Goal: Task Accomplishment & Management: Complete application form

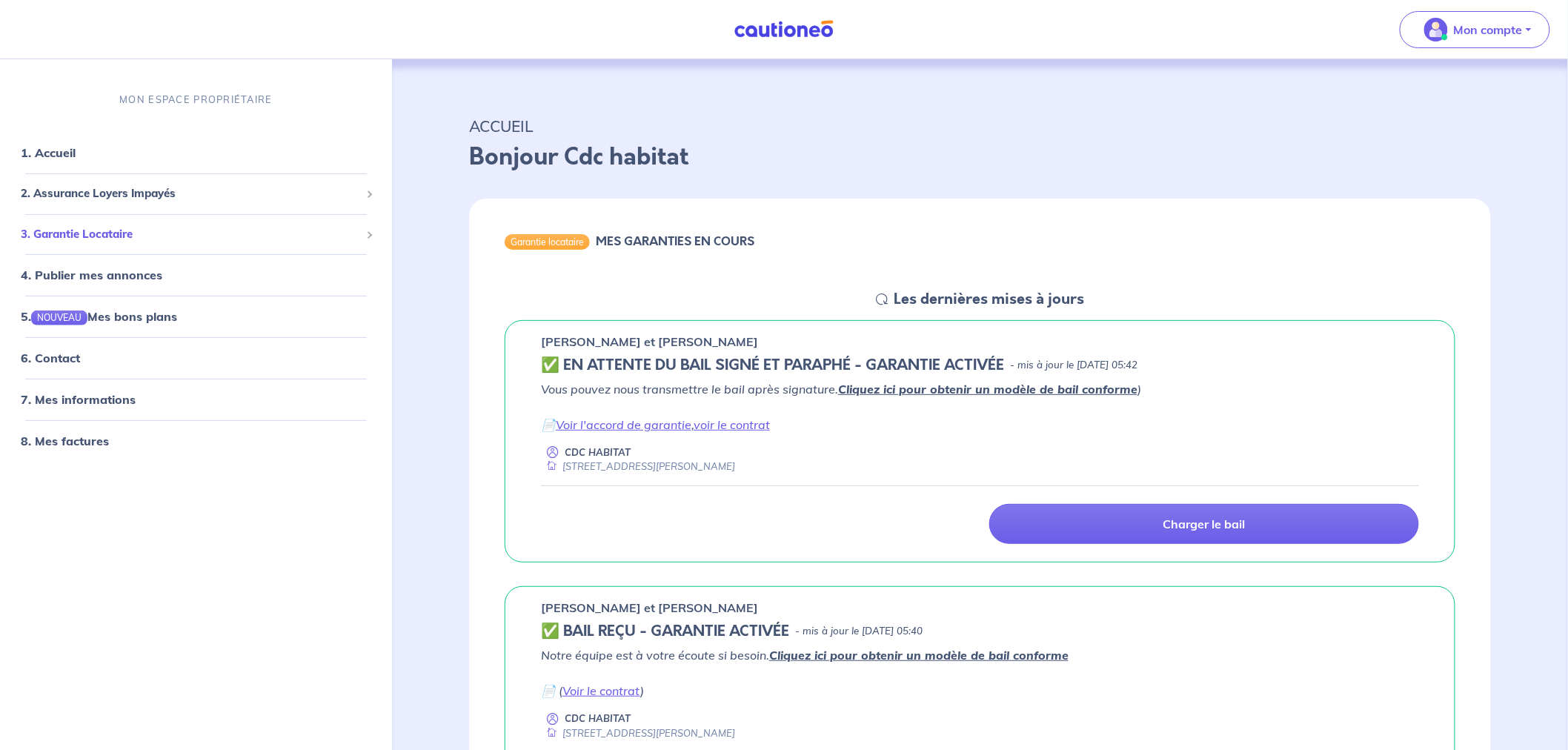
click at [119, 235] on span "3. Garantie Locataire" at bounding box center [190, 234] width 339 height 17
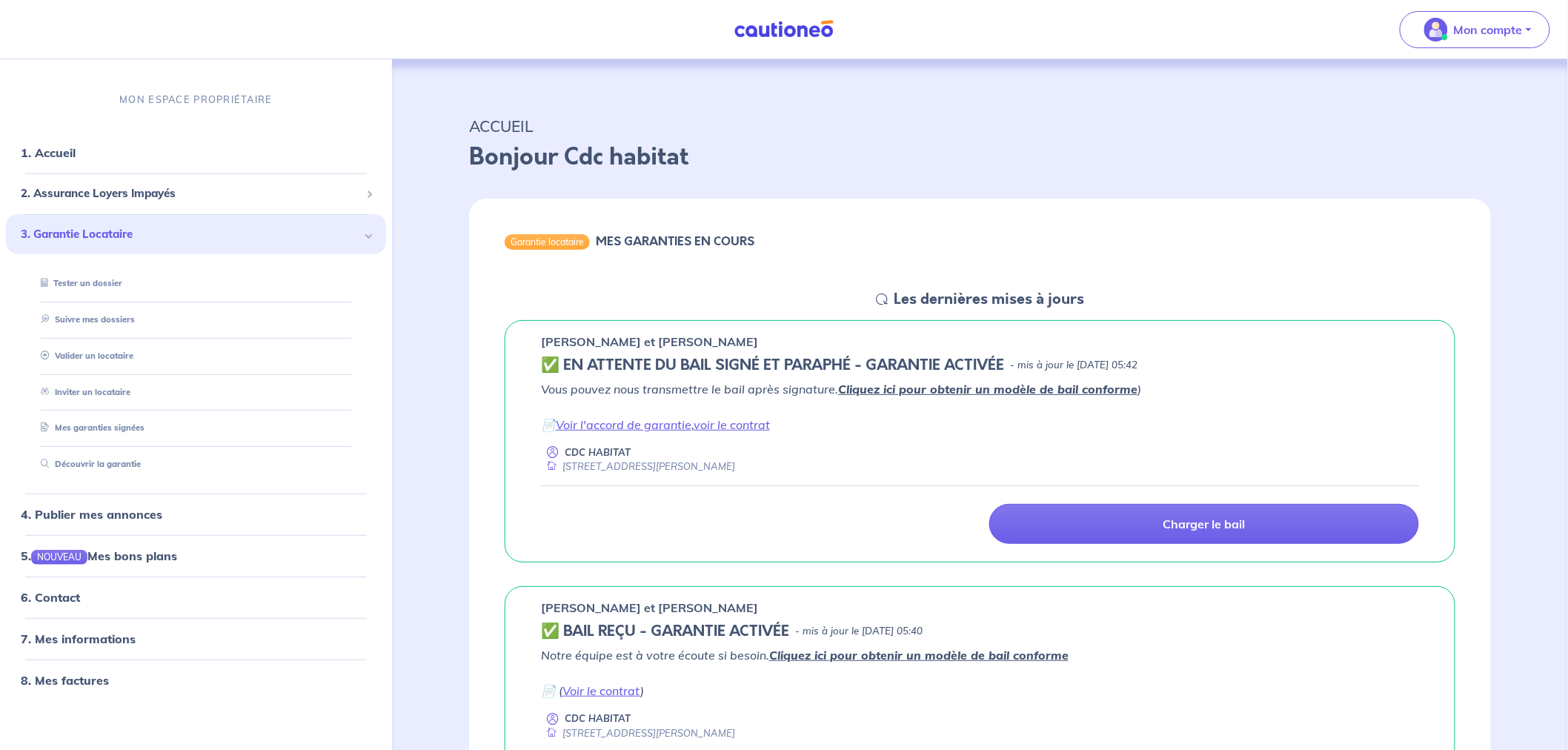
click at [109, 350] on link "Valider un locataire" at bounding box center [83, 356] width 98 height 10
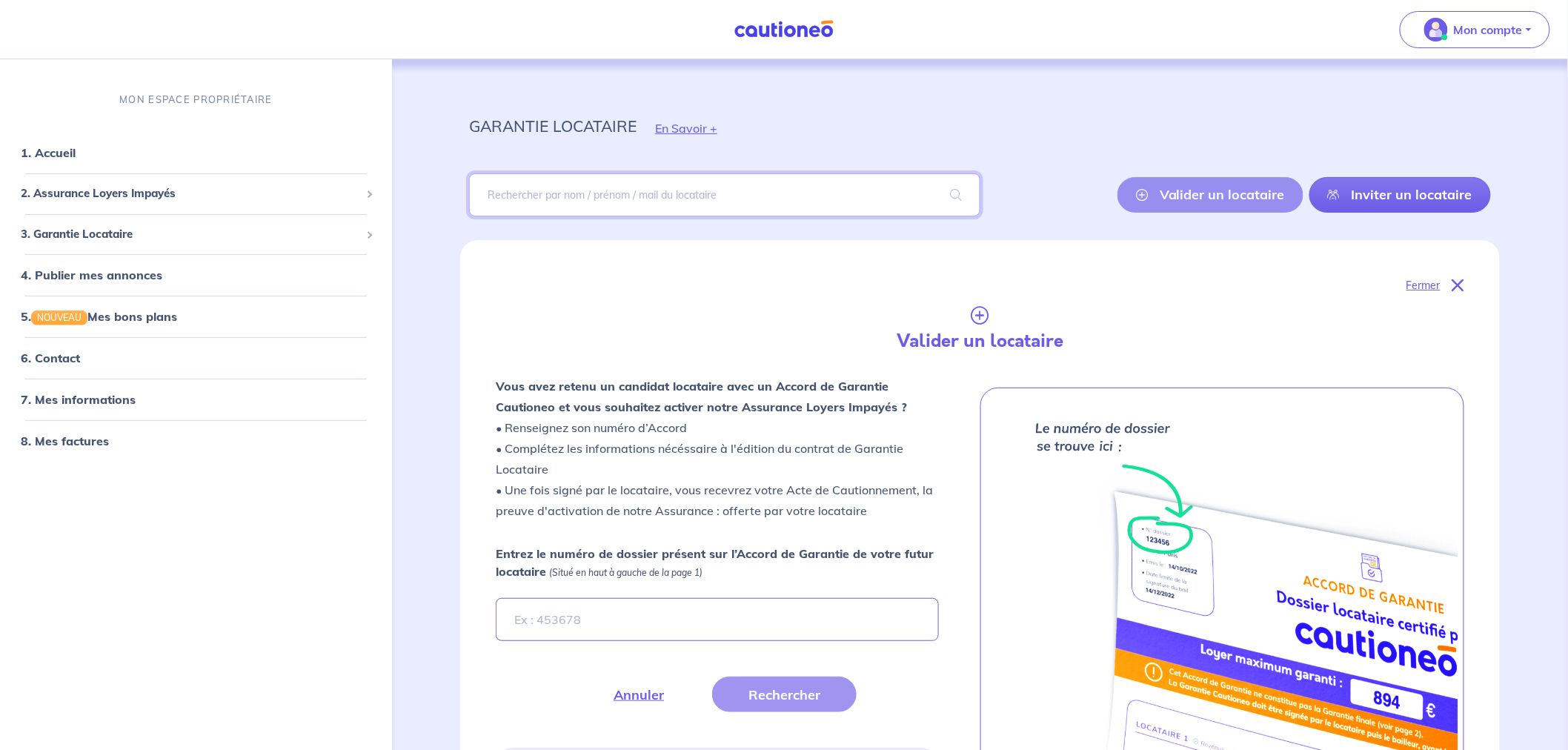
click at [535, 195] on input "search" at bounding box center [724, 194] width 511 height 43
paste input "fMonkZ"
type input "fMonkZ"
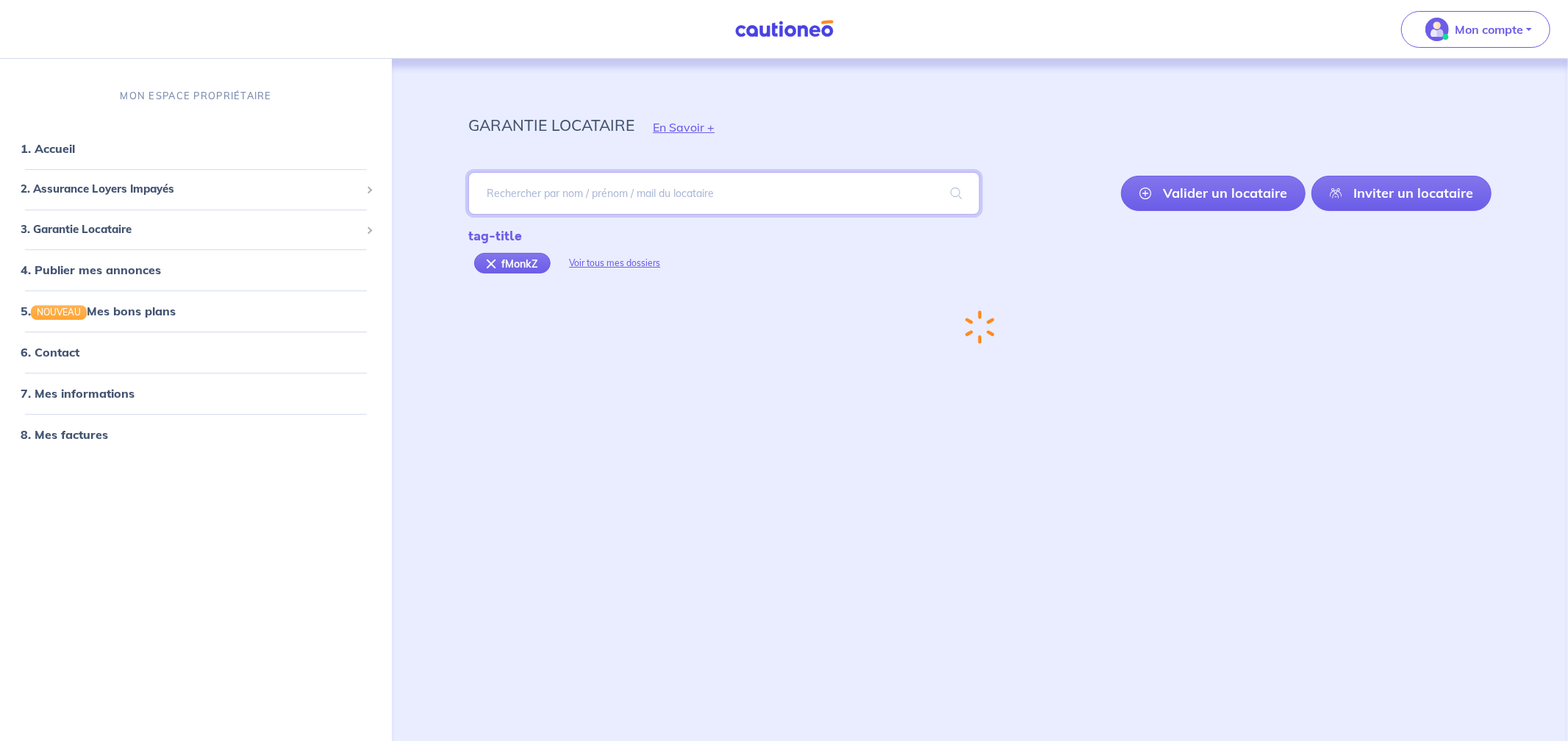
click at [531, 193] on input "search" at bounding box center [724, 193] width 512 height 42
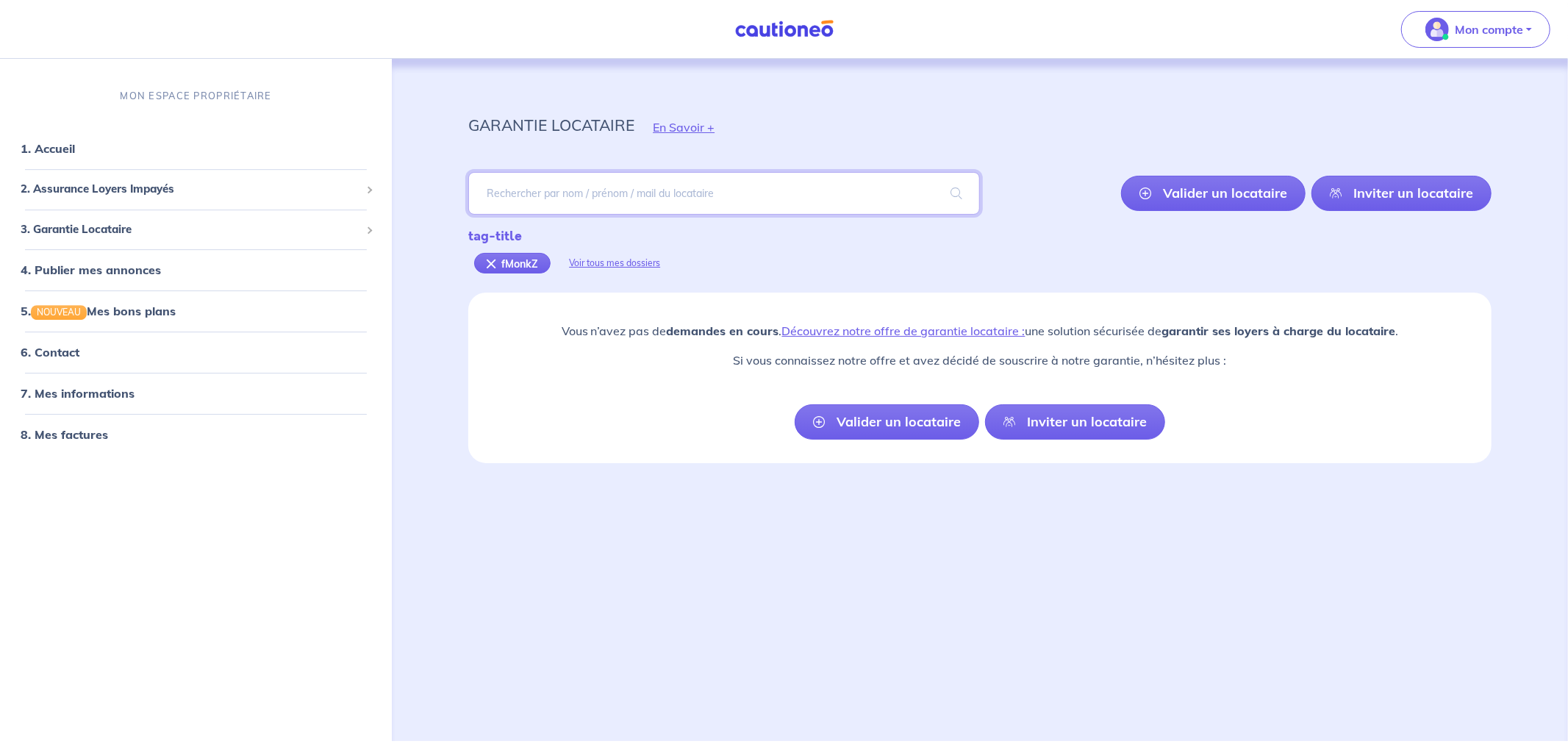
paste input "fMonkZ"
type input "fMonkZ"
click at [488, 266] on div "fMonkZ" at bounding box center [512, 263] width 77 height 21
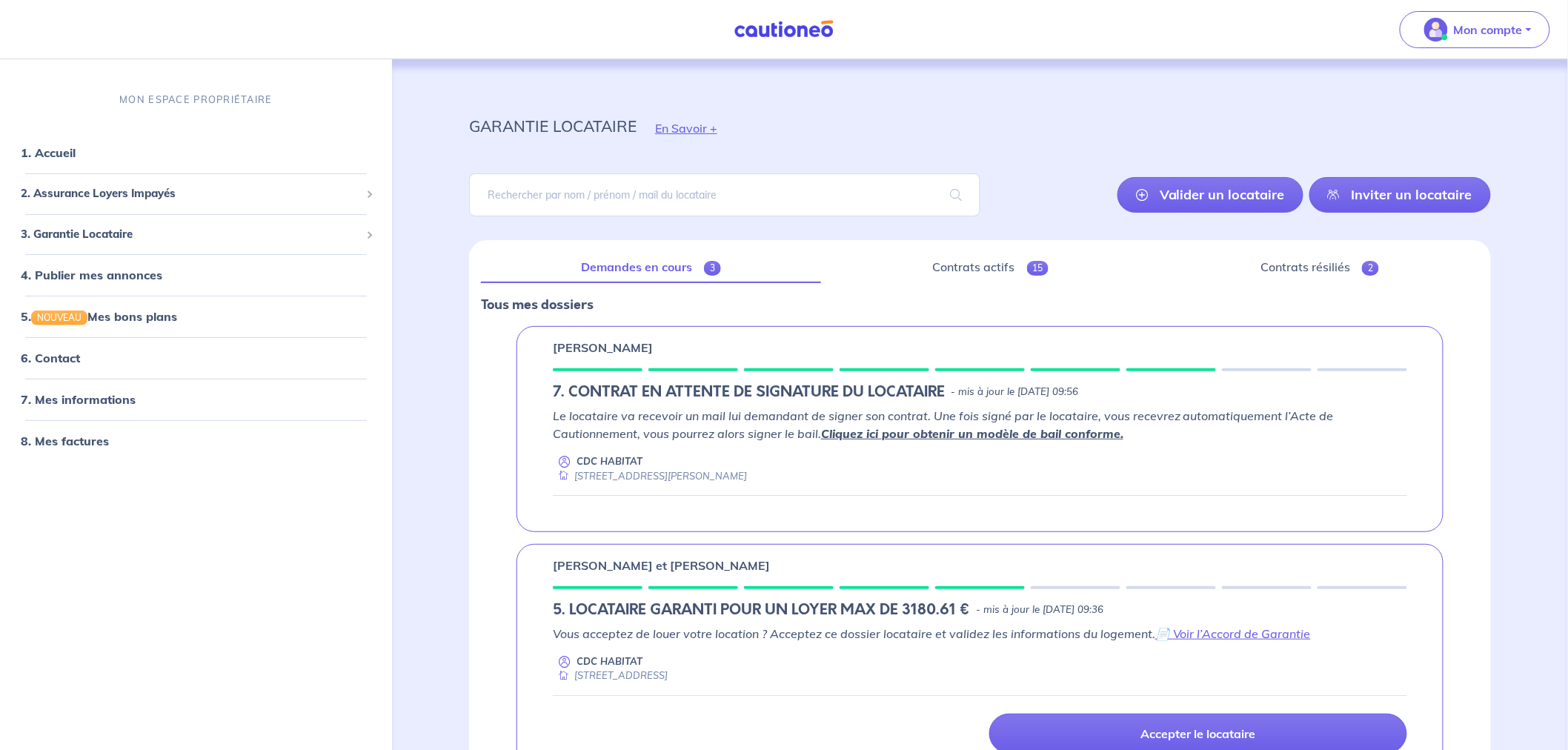
click at [1216, 196] on link "Valider un locataire" at bounding box center [1210, 194] width 186 height 35
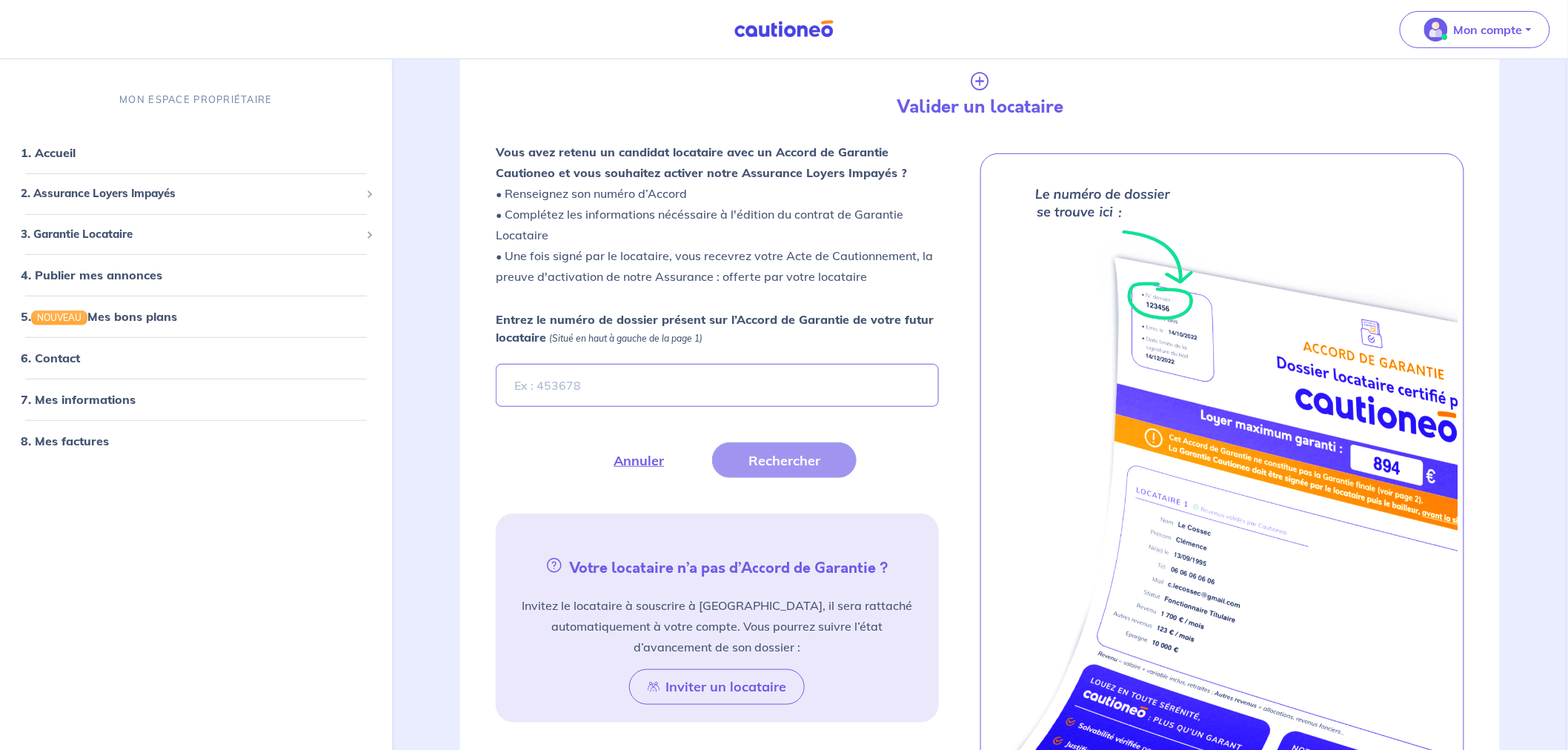
scroll to position [240, 0]
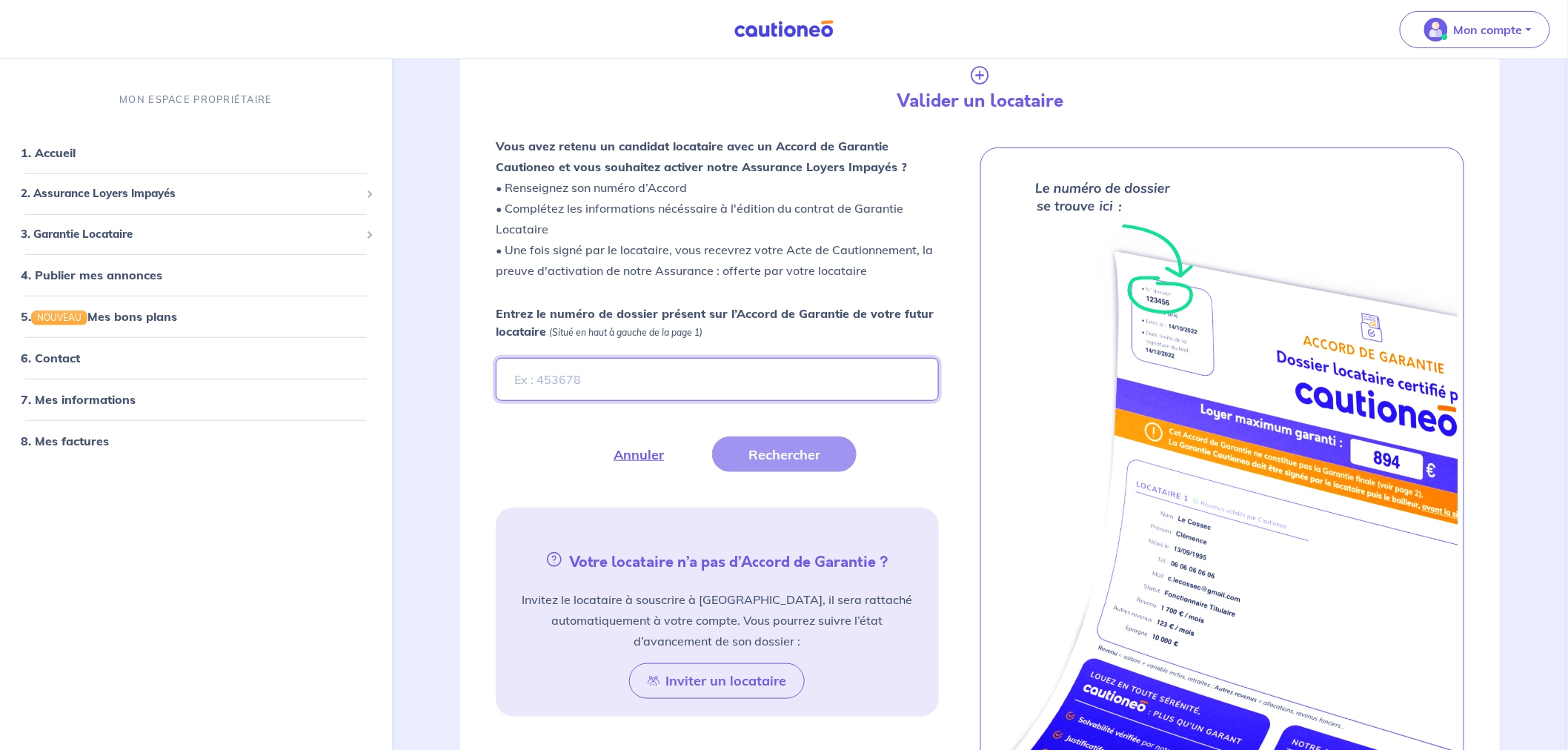
click at [631, 374] on input "Entrez le numéro de dossier présent sur l’Accord de Garantie de votre futur loc…" at bounding box center [717, 379] width 443 height 43
paste input "fMonkZ"
type input "fMonkZ"
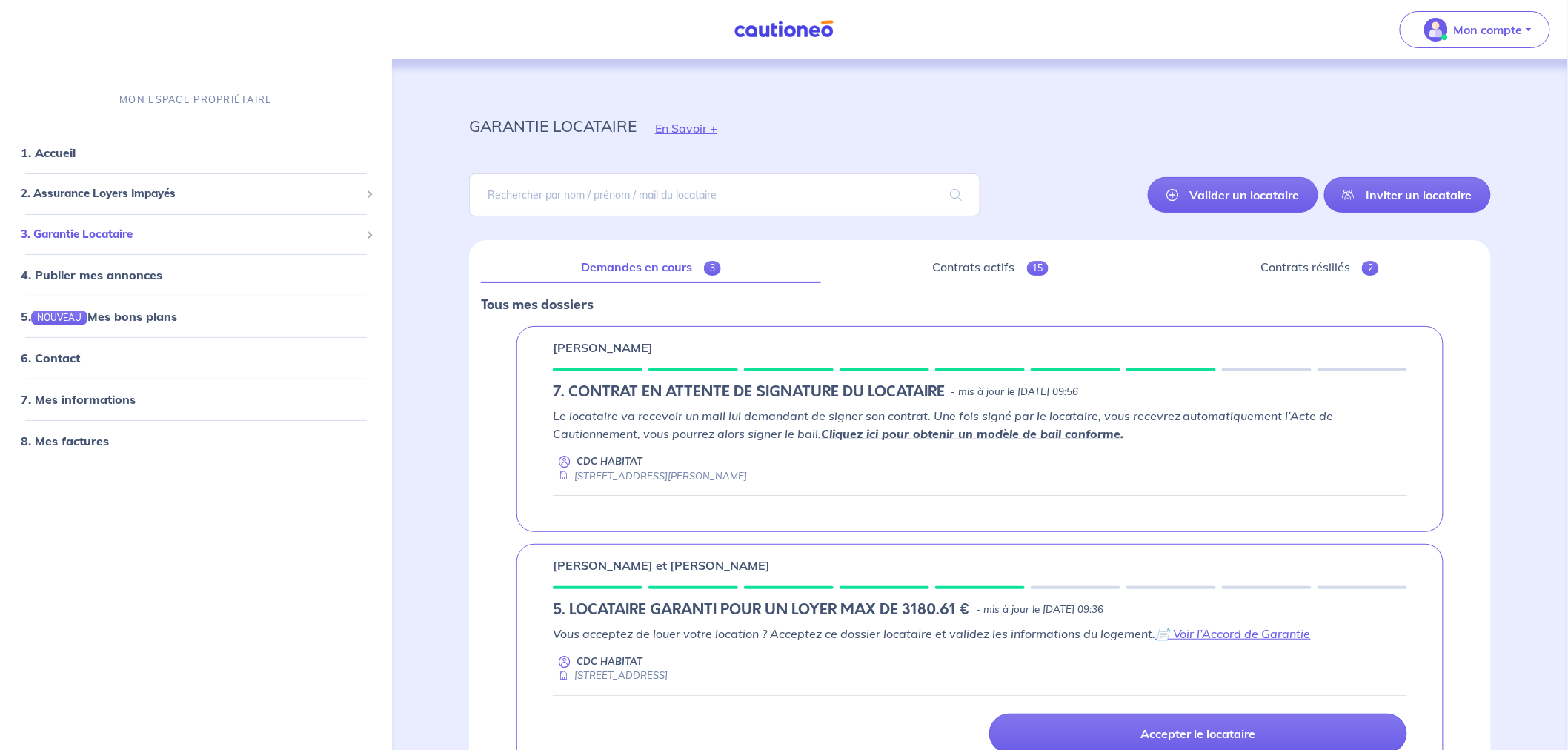
click at [61, 232] on span "3. Garantie Locataire" at bounding box center [190, 234] width 339 height 17
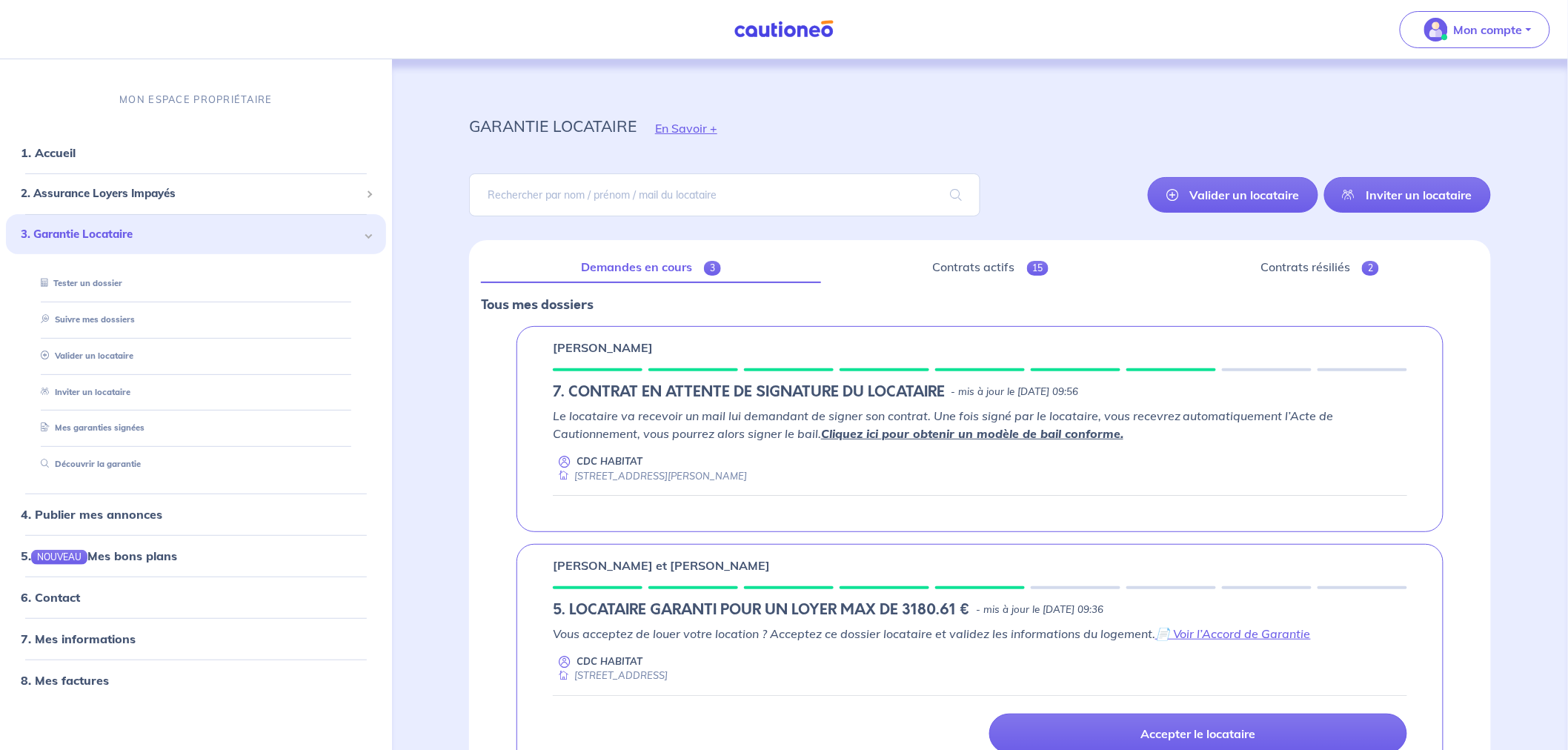
click at [91, 278] on link "Tester un dossier" at bounding box center [78, 283] width 88 height 10
click at [103, 350] on link "Valider un locataire" at bounding box center [83, 356] width 98 height 10
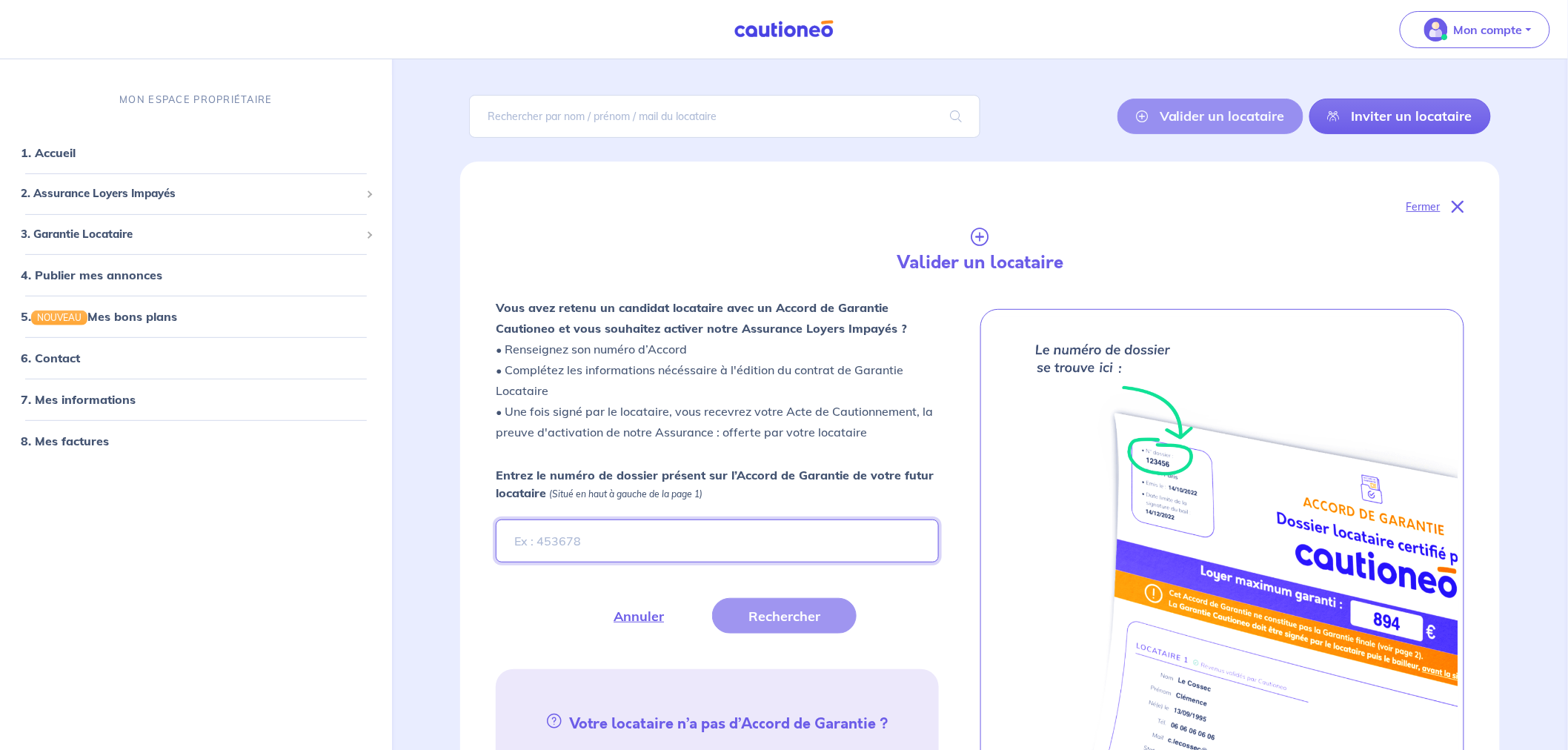
scroll to position [164, 0]
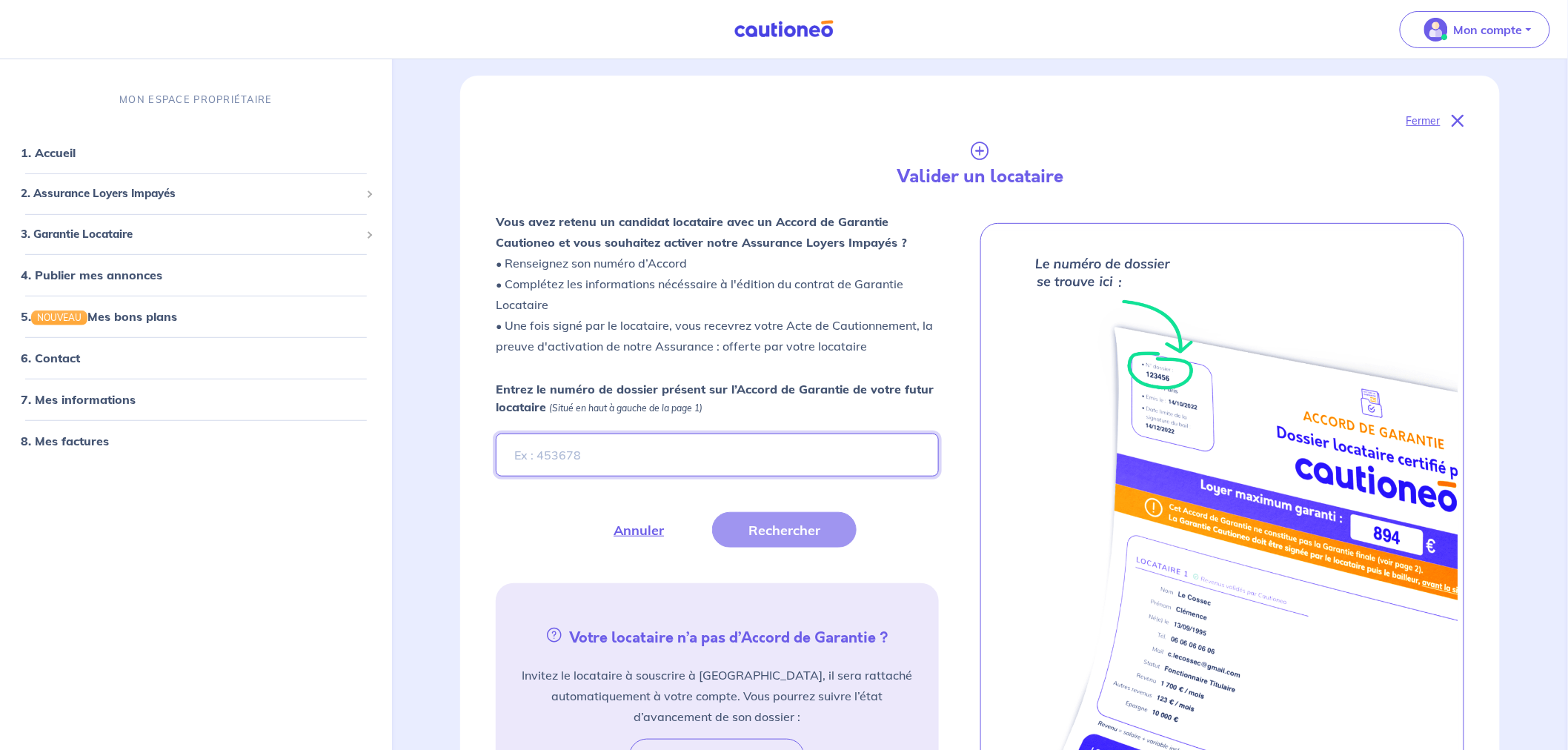
click at [587, 452] on input "Entrez le numéro de dossier présent sur l’Accord de Garantie de votre futur loc…" at bounding box center [717, 454] width 443 height 43
paste input "fMonkZ"
type input "fMonkZ"
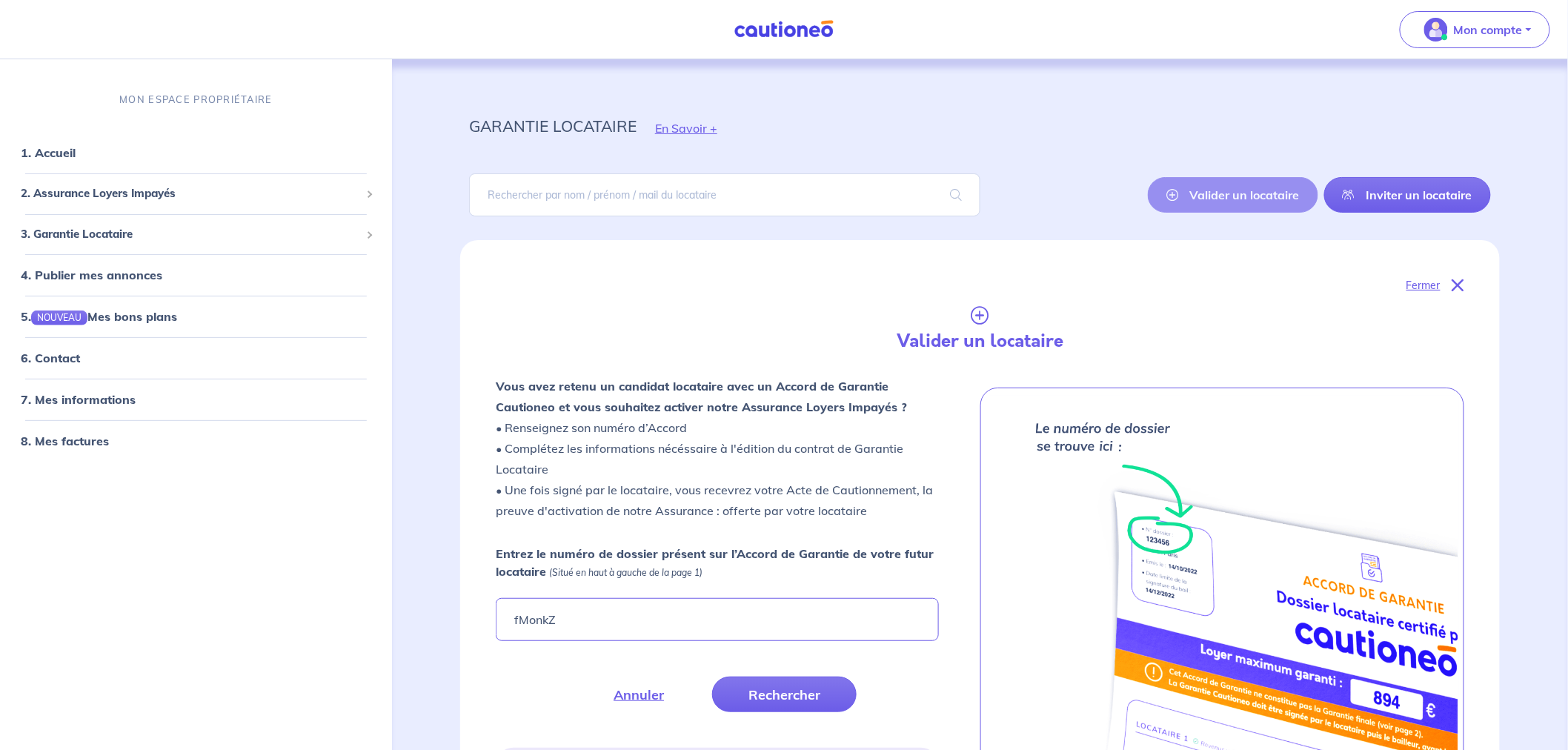
type input "fMonkZ"
click at [763, 690] on button "Rechercher" at bounding box center [784, 694] width 145 height 35
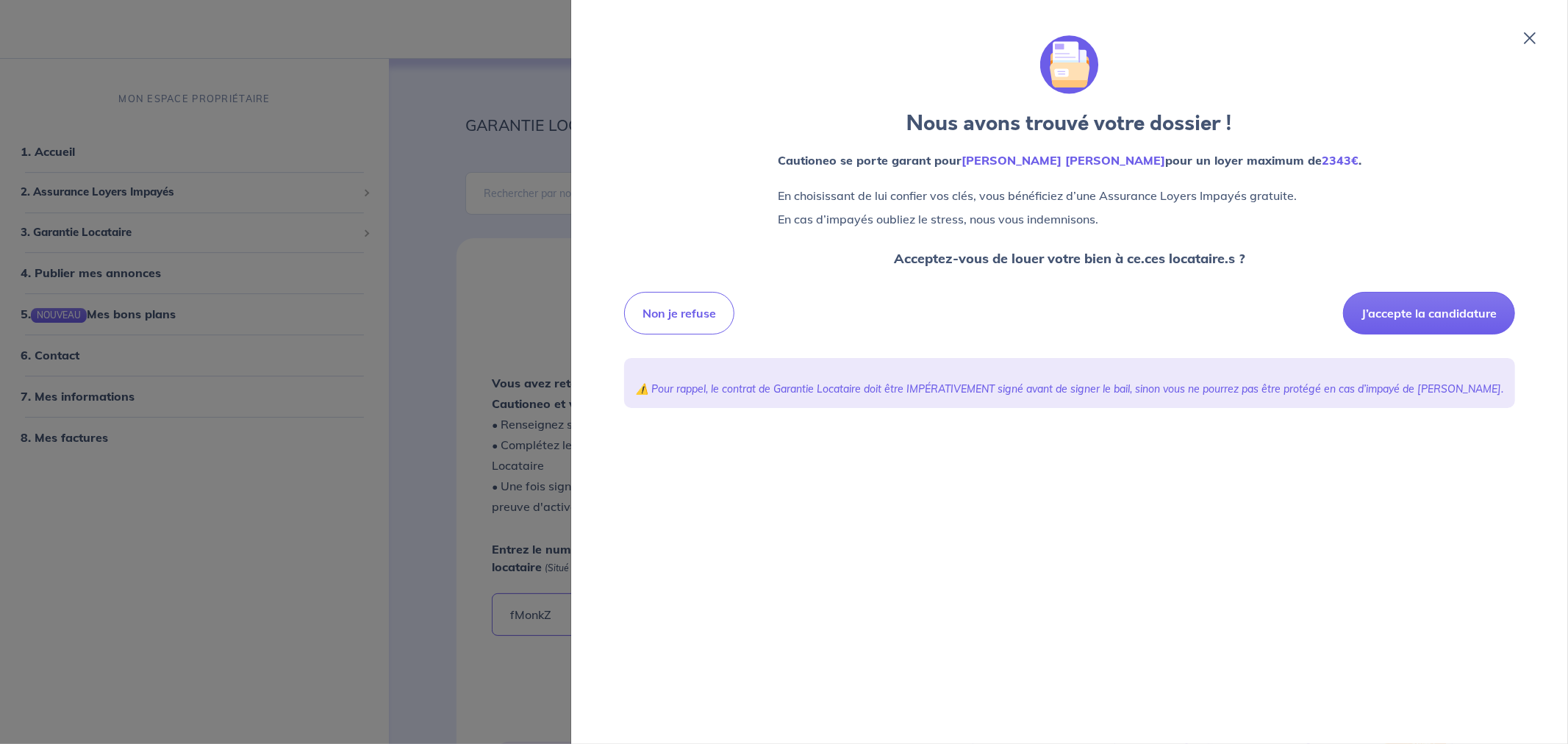
click at [1427, 300] on button "J’accepte la candidature" at bounding box center [1429, 312] width 172 height 42
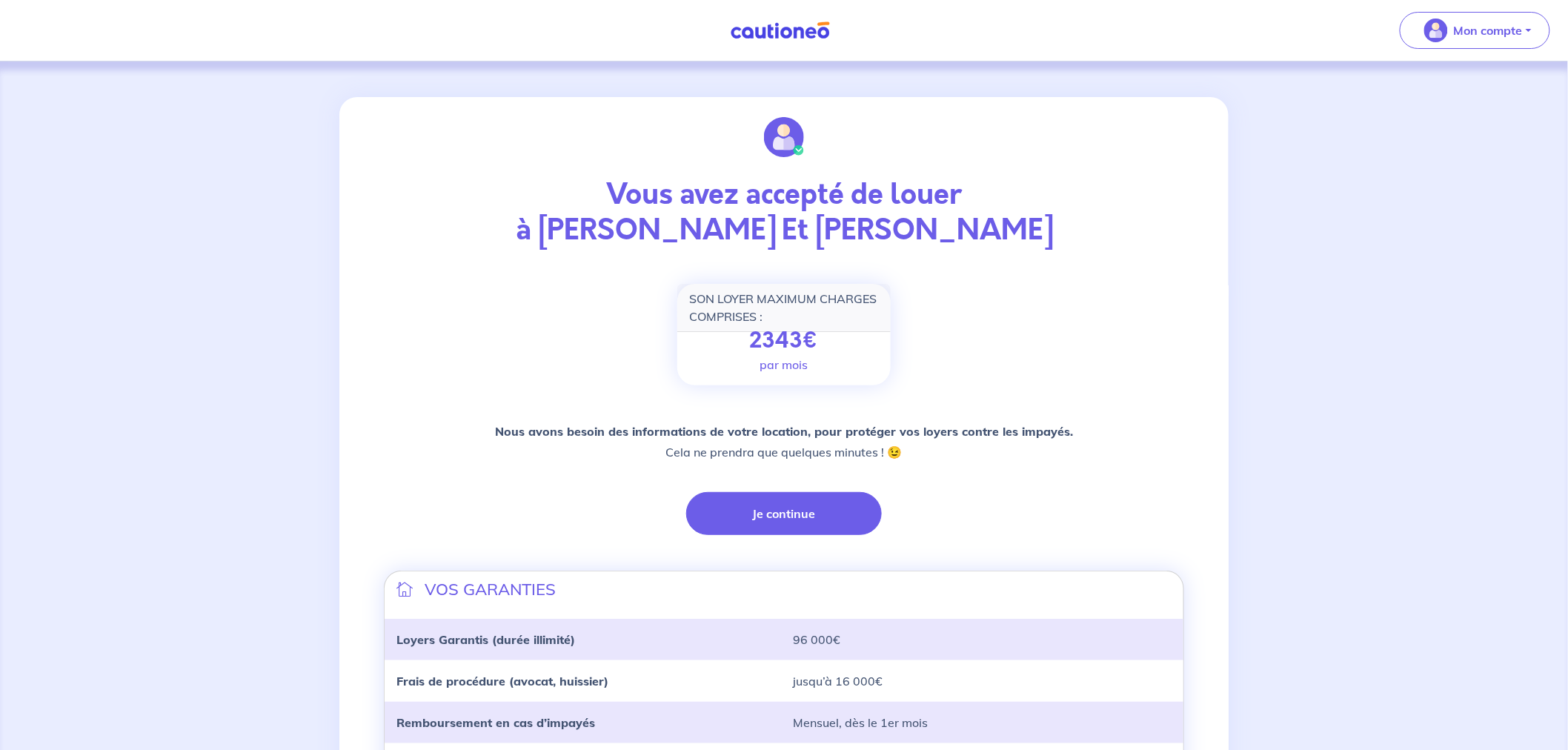
click at [811, 519] on button "Je continue" at bounding box center [784, 513] width 196 height 43
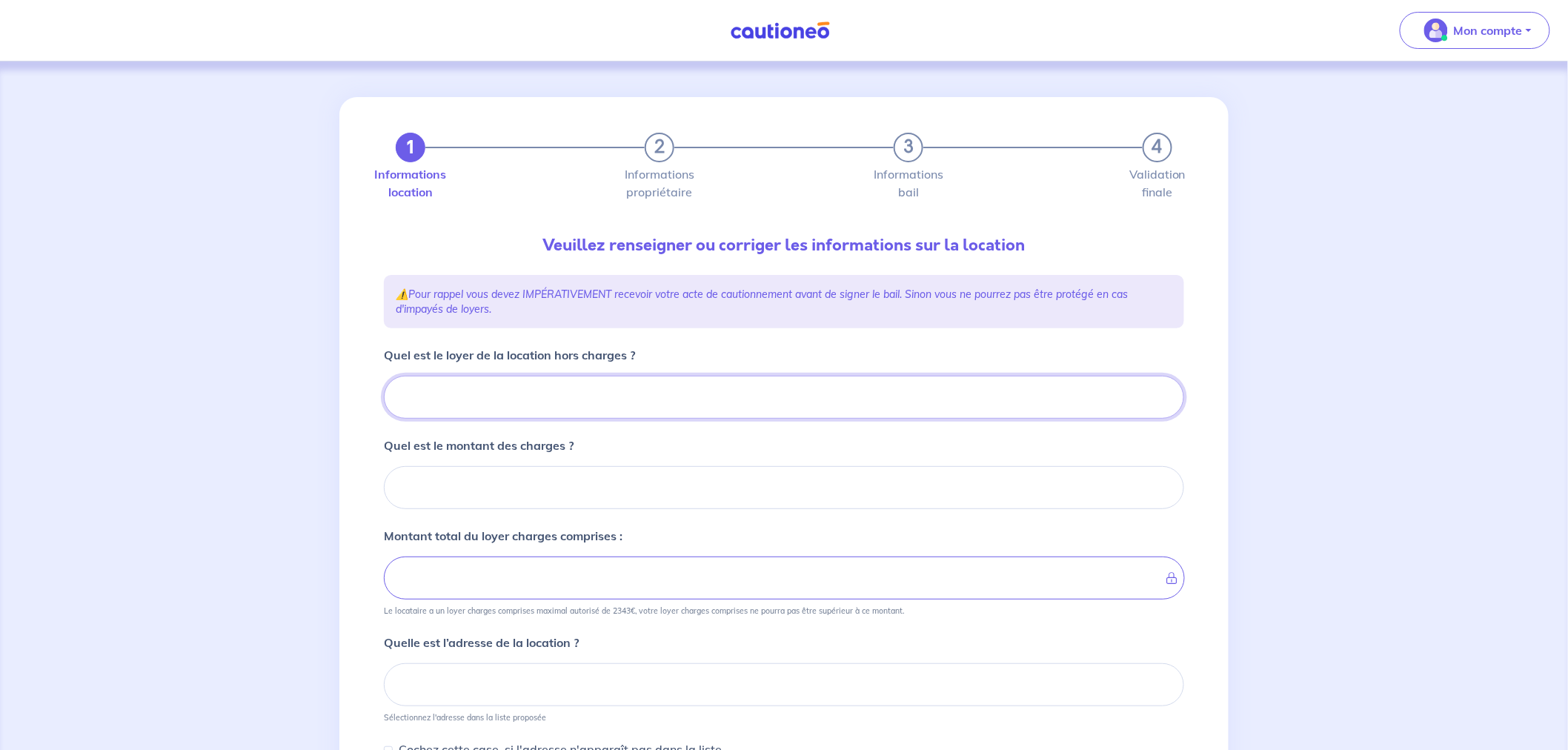
click at [526, 398] on input "Quel est le loyer de la location hors charges ?" at bounding box center [784, 397] width 800 height 43
type input "11"
type input "116"
type input "1162"
type input "1162.17"
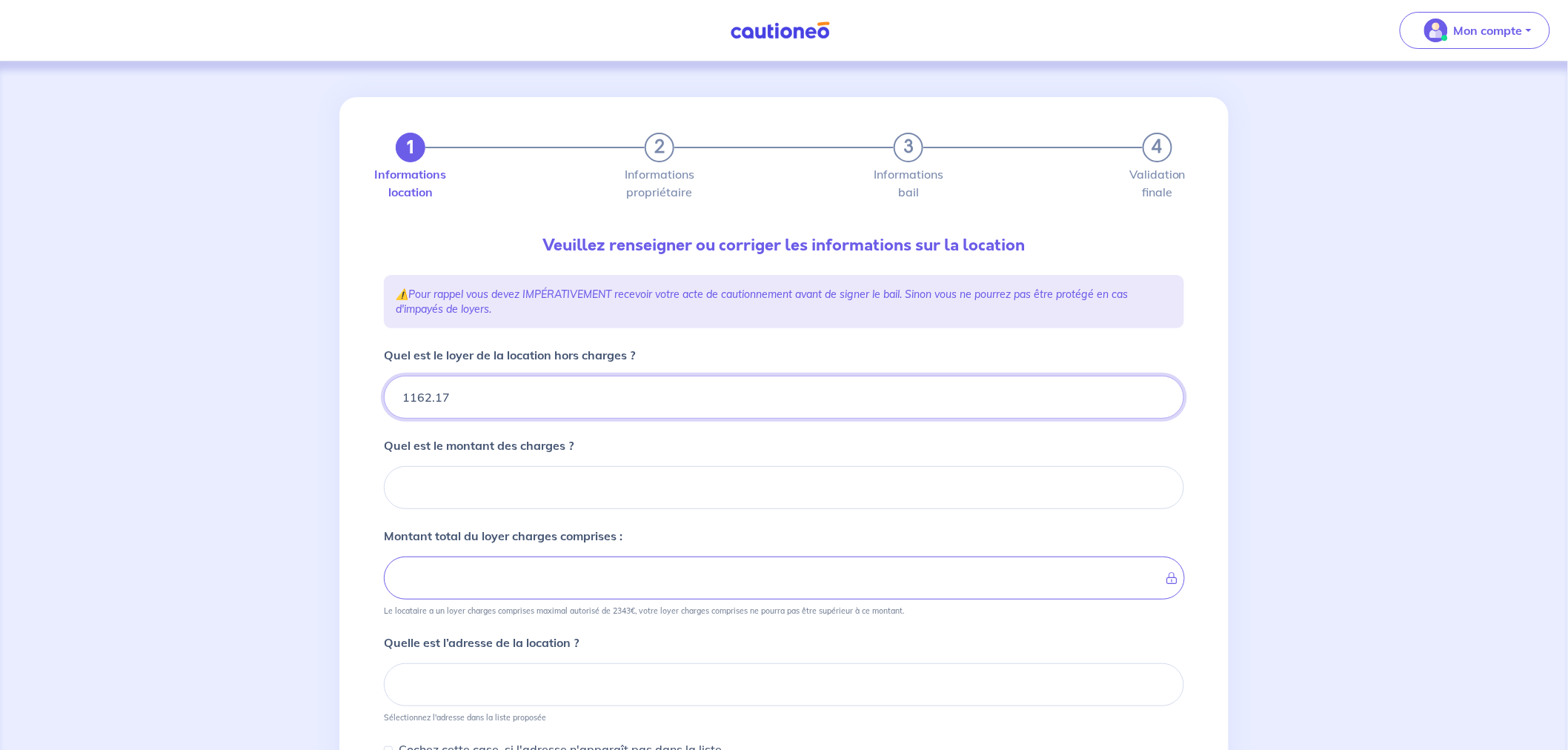
type input "1162.17"
click at [480, 479] on input "Quel est le montant des charges ?" at bounding box center [784, 487] width 800 height 43
type input "27"
type input "1189.17"
type input "279"
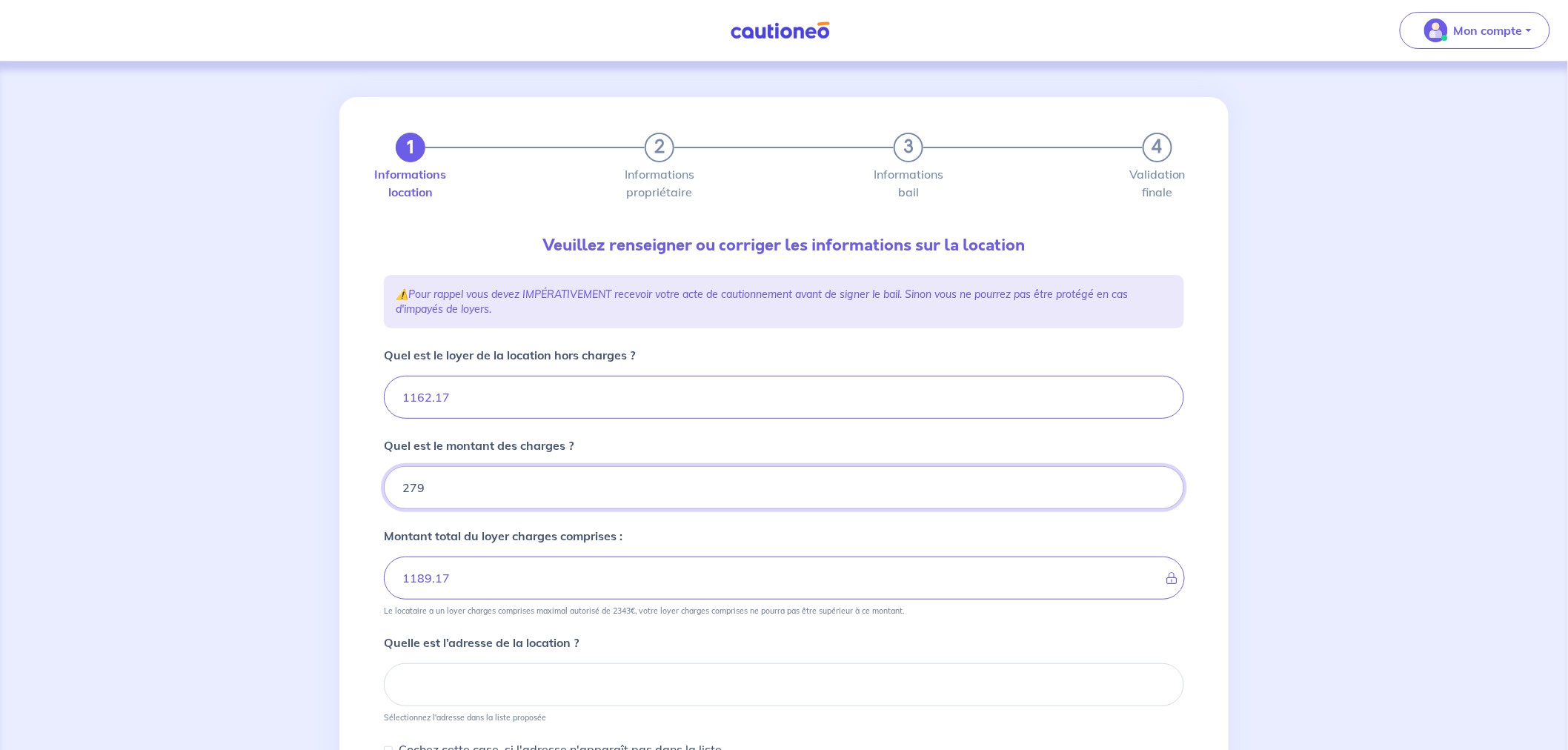
type input "1441.17"
type input "279.35"
type input "1441.52"
type input "279.35"
click at [246, 472] on div "1 2 3 4 Informations location Informations propriétaire Informations bail Valid…" at bounding box center [784, 536] width 1568 height 949
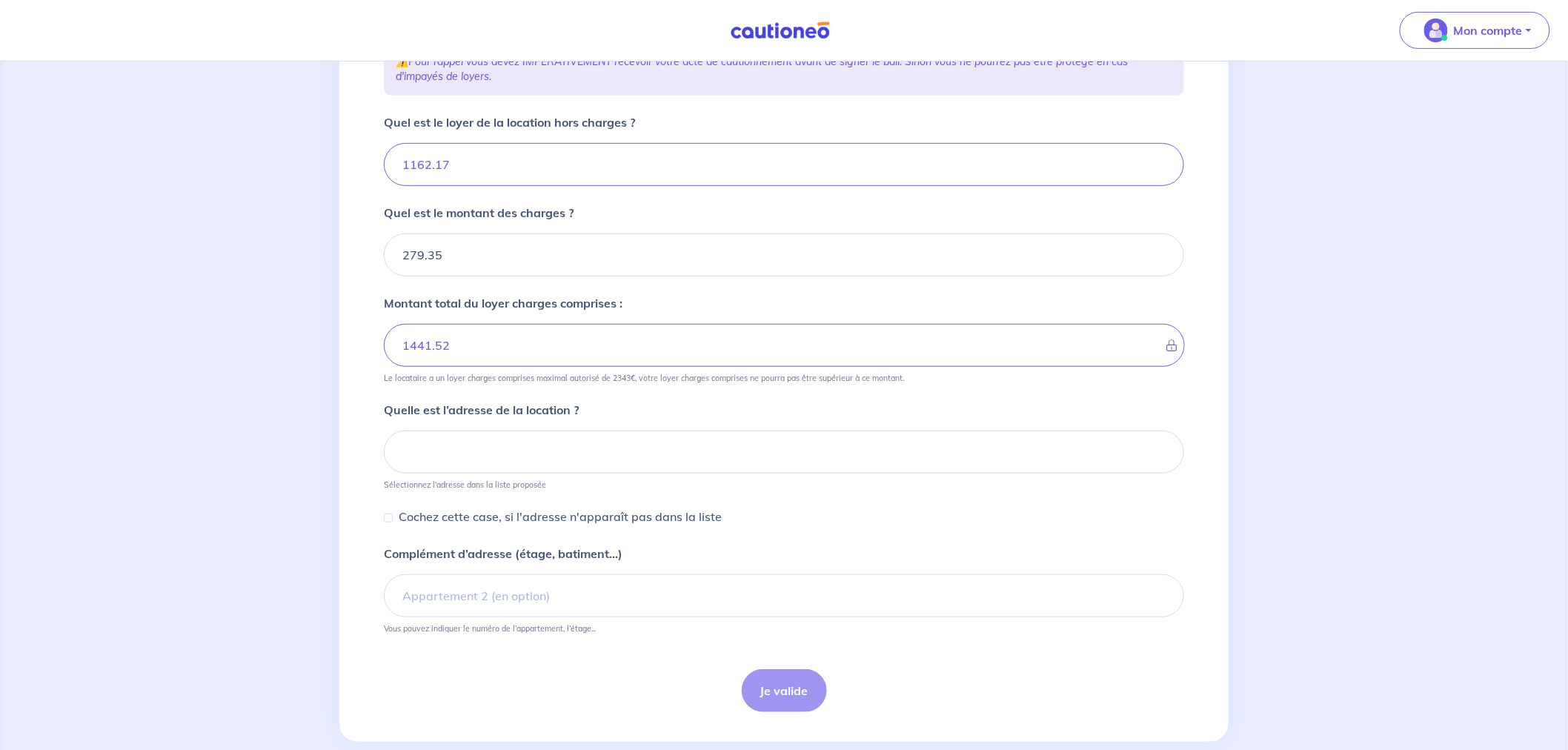
scroll to position [247, 0]
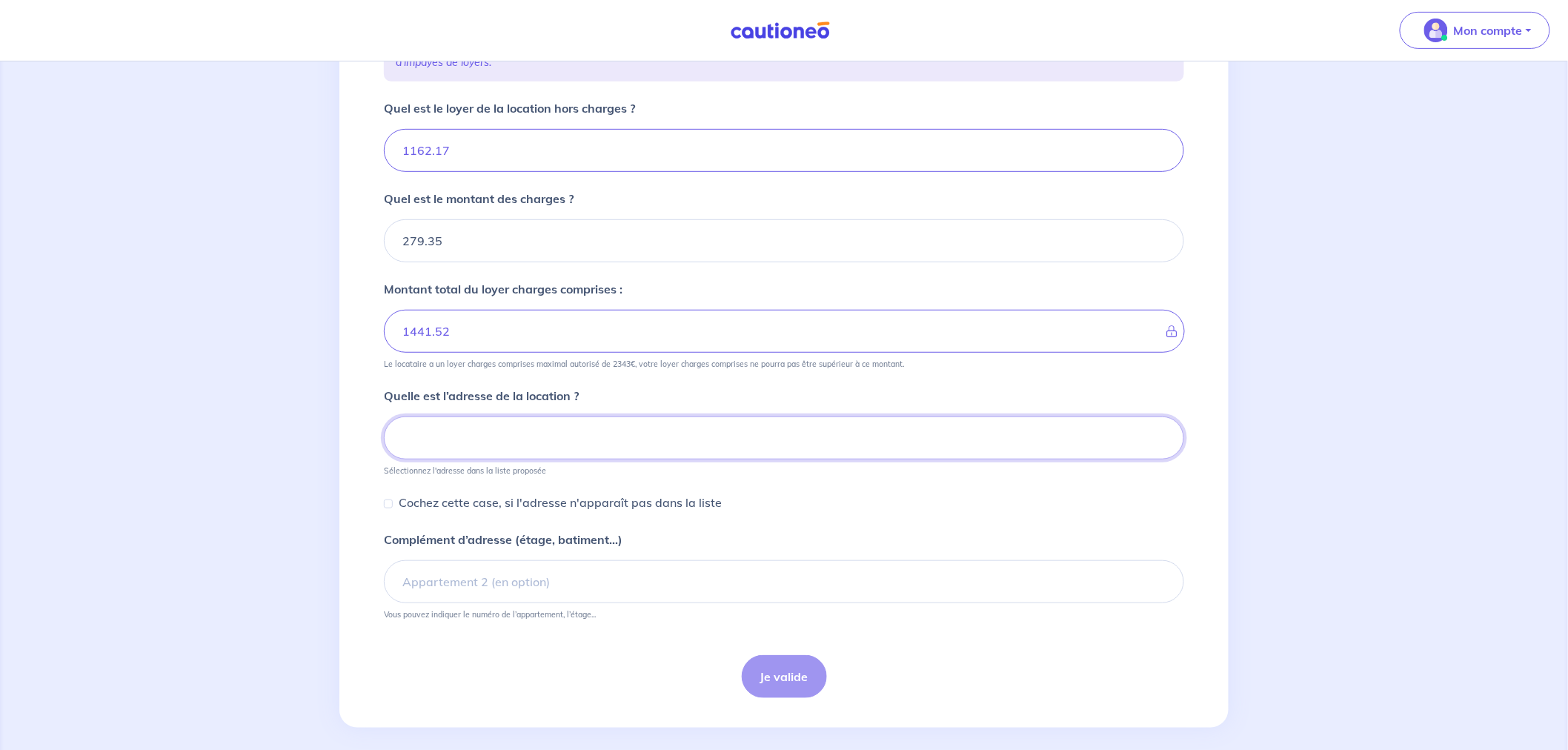
click at [472, 442] on input at bounding box center [784, 437] width 800 height 43
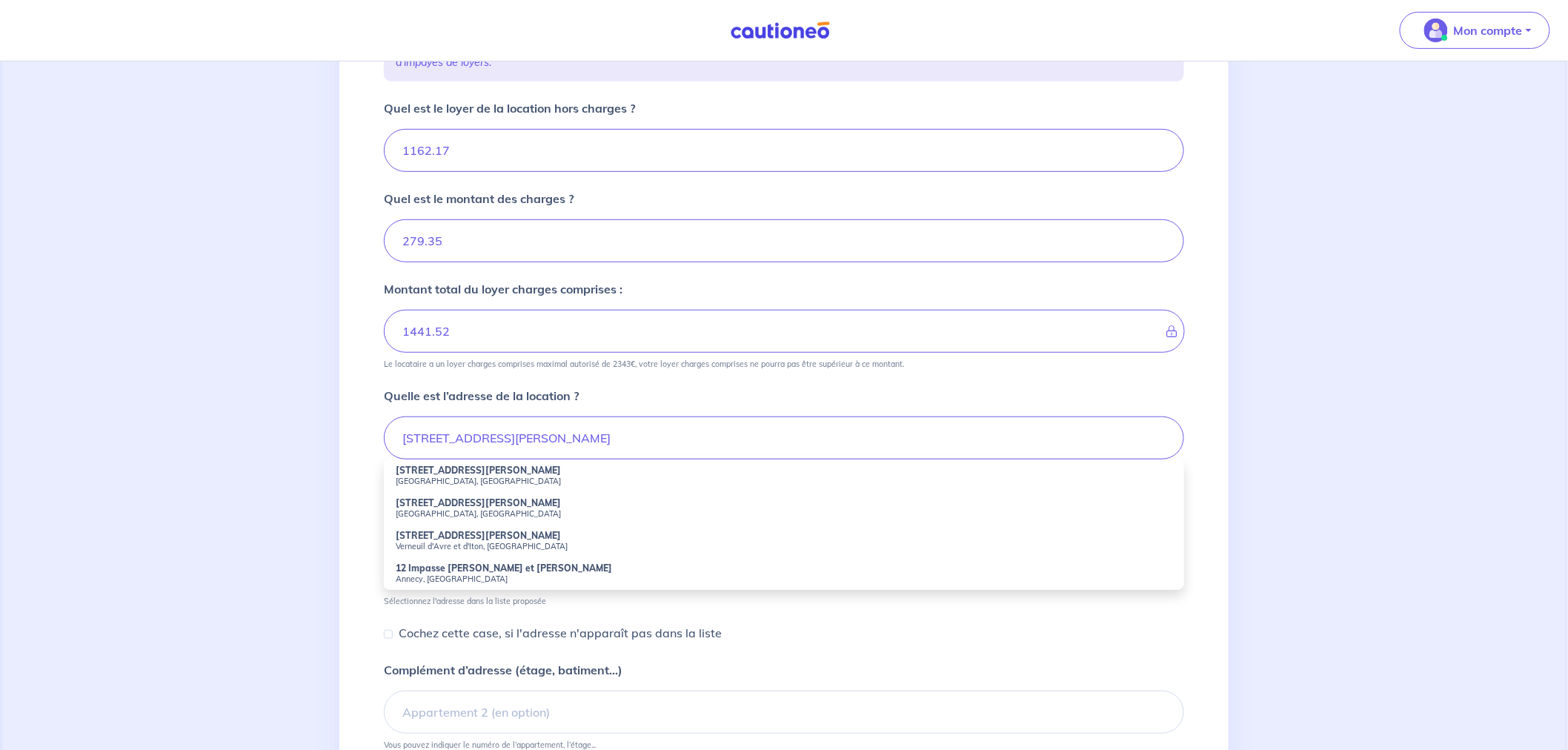
click at [448, 470] on strong "12 Rue Louise Colet" at bounding box center [478, 470] width 165 height 11
type input "12 Rue Louise Colet, Nice, France"
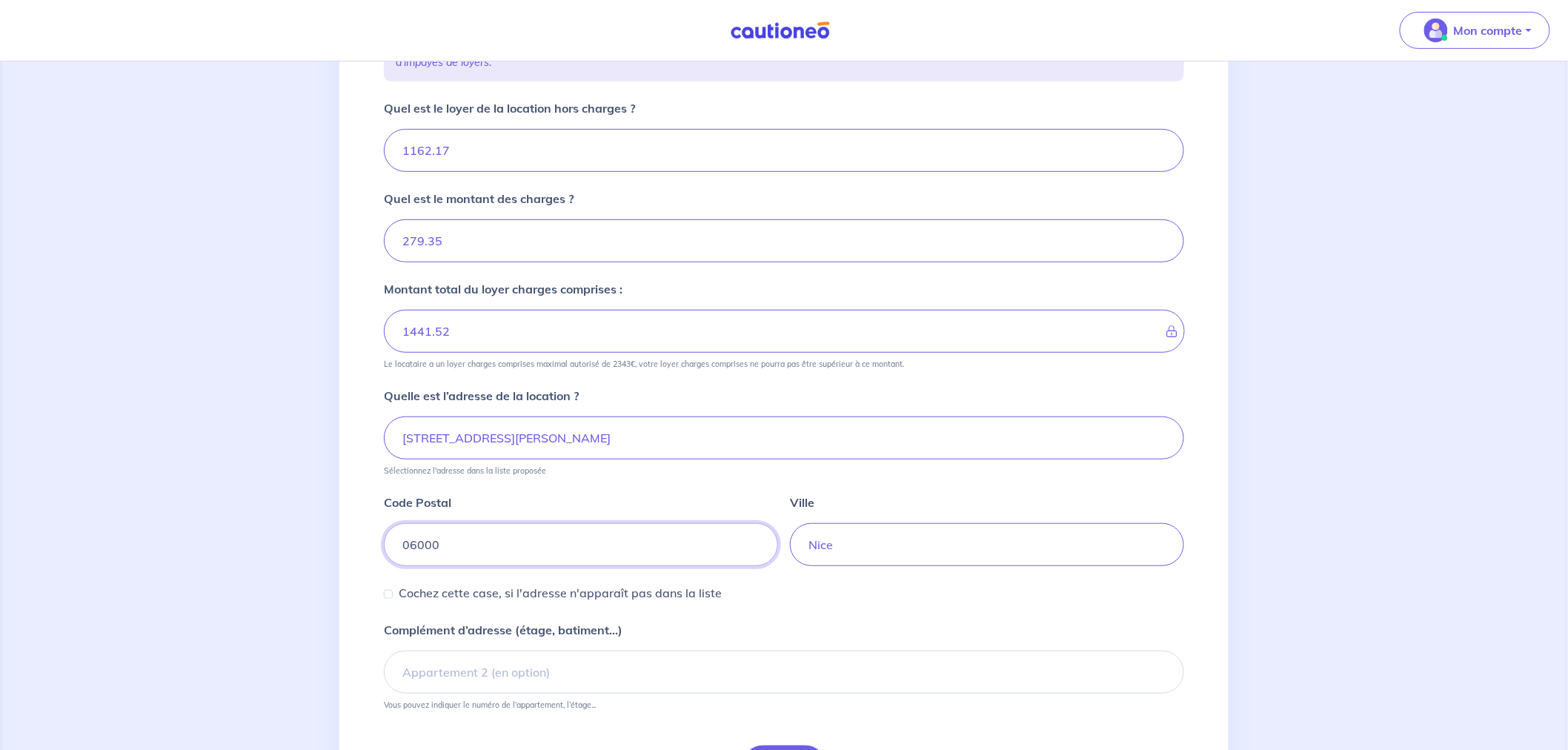
click at [424, 544] on input "06000" at bounding box center [581, 544] width 394 height 43
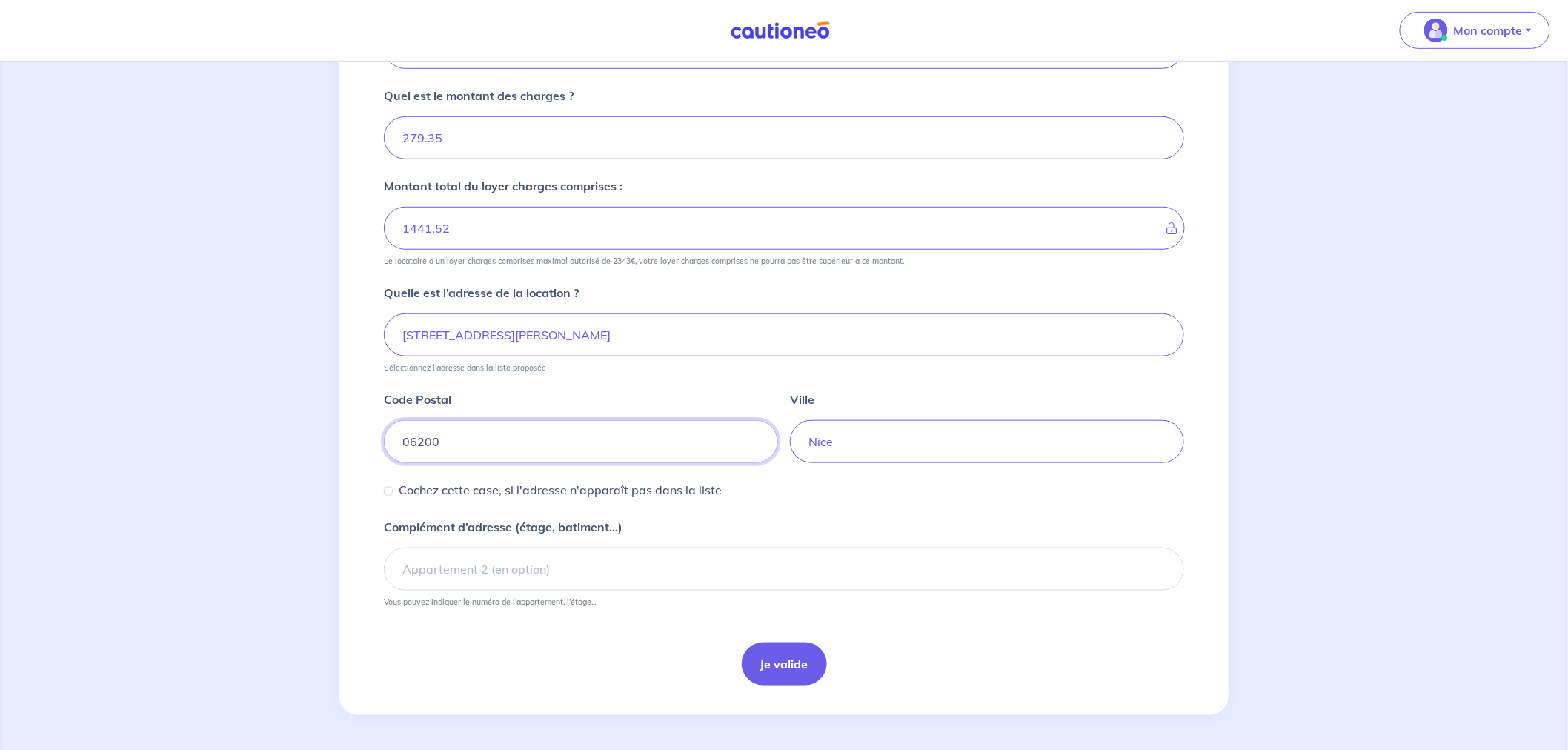
scroll to position [351, 0]
type input "06200"
click at [795, 663] on button "Je valide" at bounding box center [784, 663] width 85 height 43
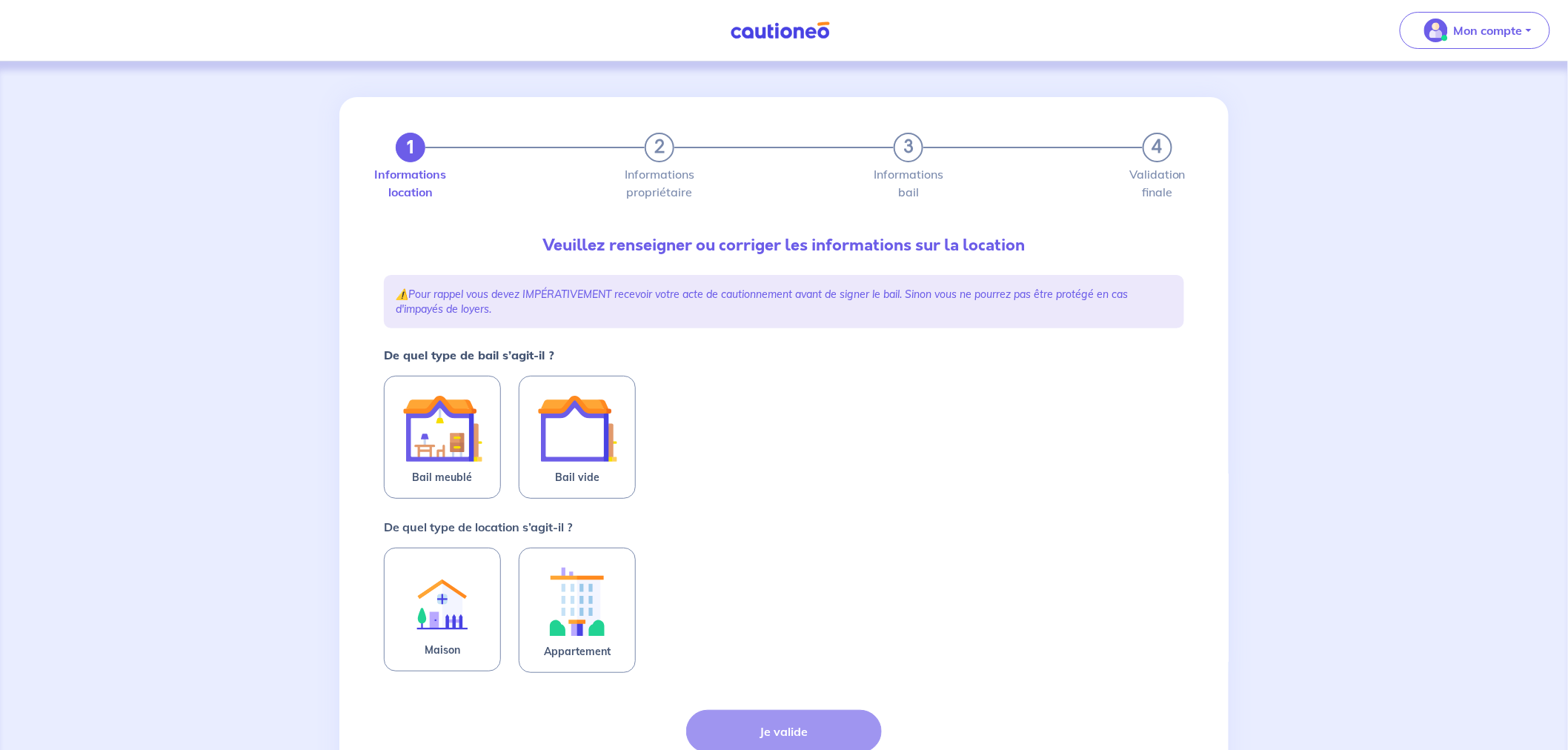
click at [597, 464] on img at bounding box center [577, 428] width 80 height 80
click at [0, 0] on input "Bail vide" at bounding box center [0, 0] width 0 height 0
click at [617, 601] on img at bounding box center [577, 603] width 80 height 82
click at [0, 0] on input "Appartement" at bounding box center [0, 0] width 0 height 0
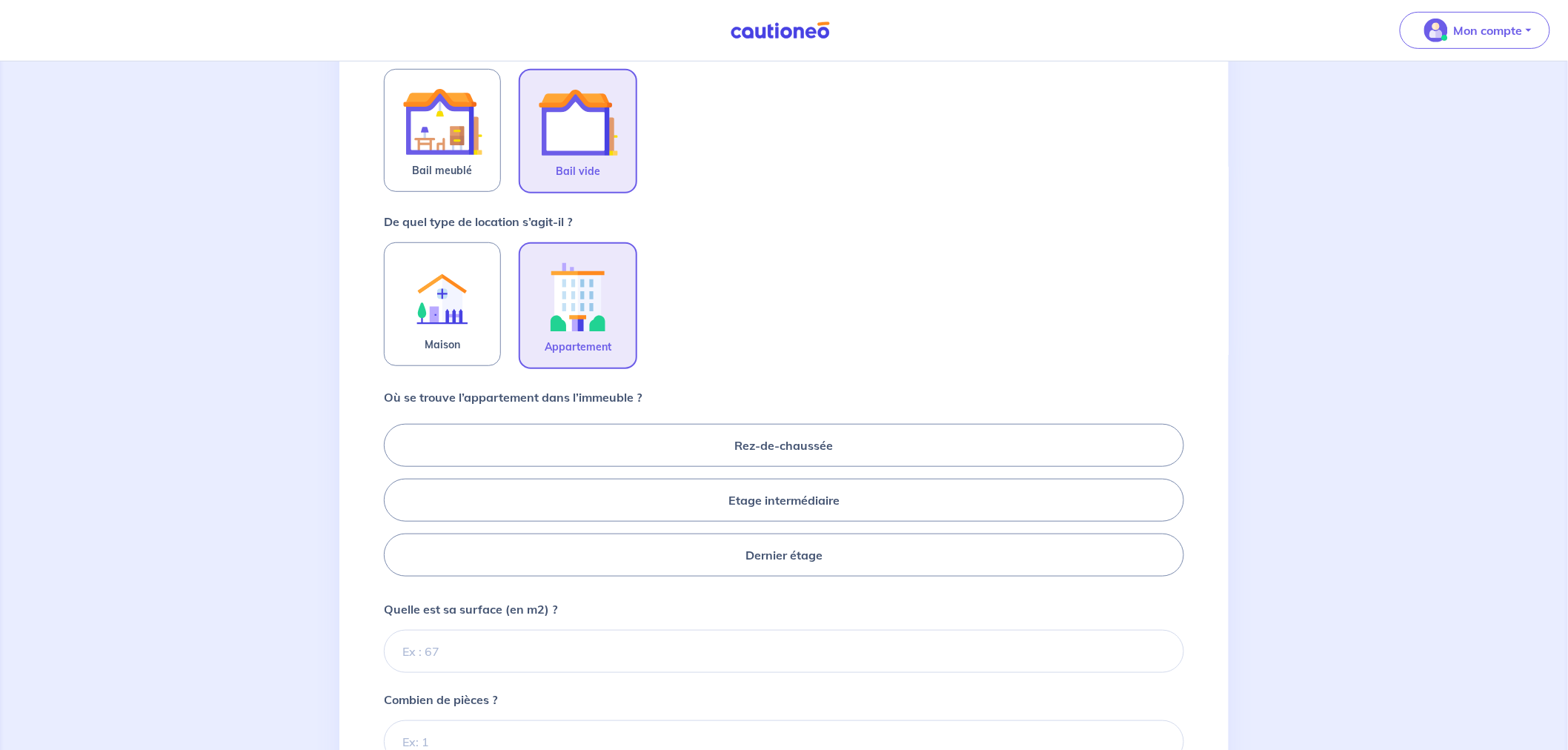
scroll to position [329, 0]
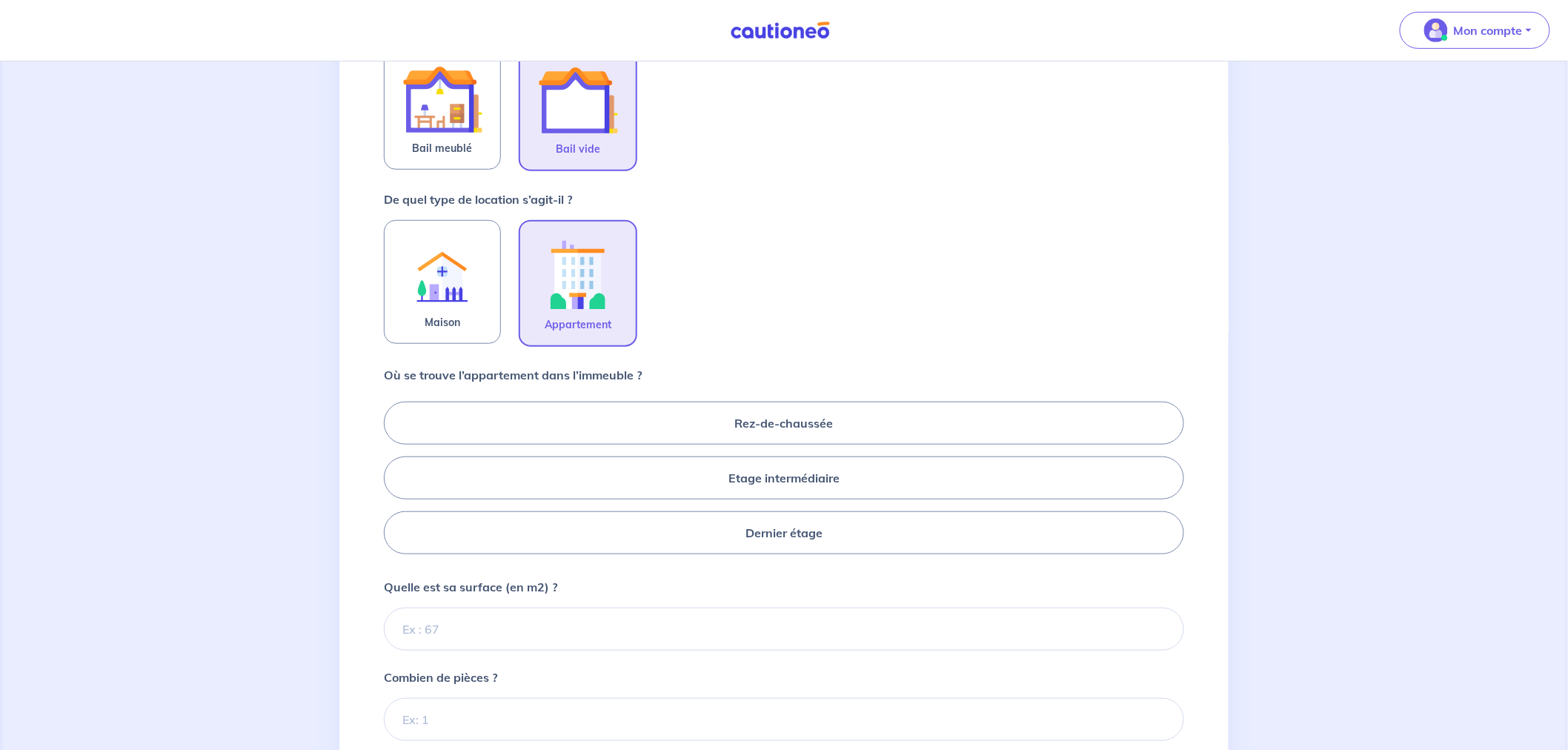
click at [685, 474] on label "Etage intermédiaire" at bounding box center [784, 478] width 800 height 43
click at [394, 474] on input "Etage intermédiaire" at bounding box center [388, 477] width 10 height 10
radio input "true"
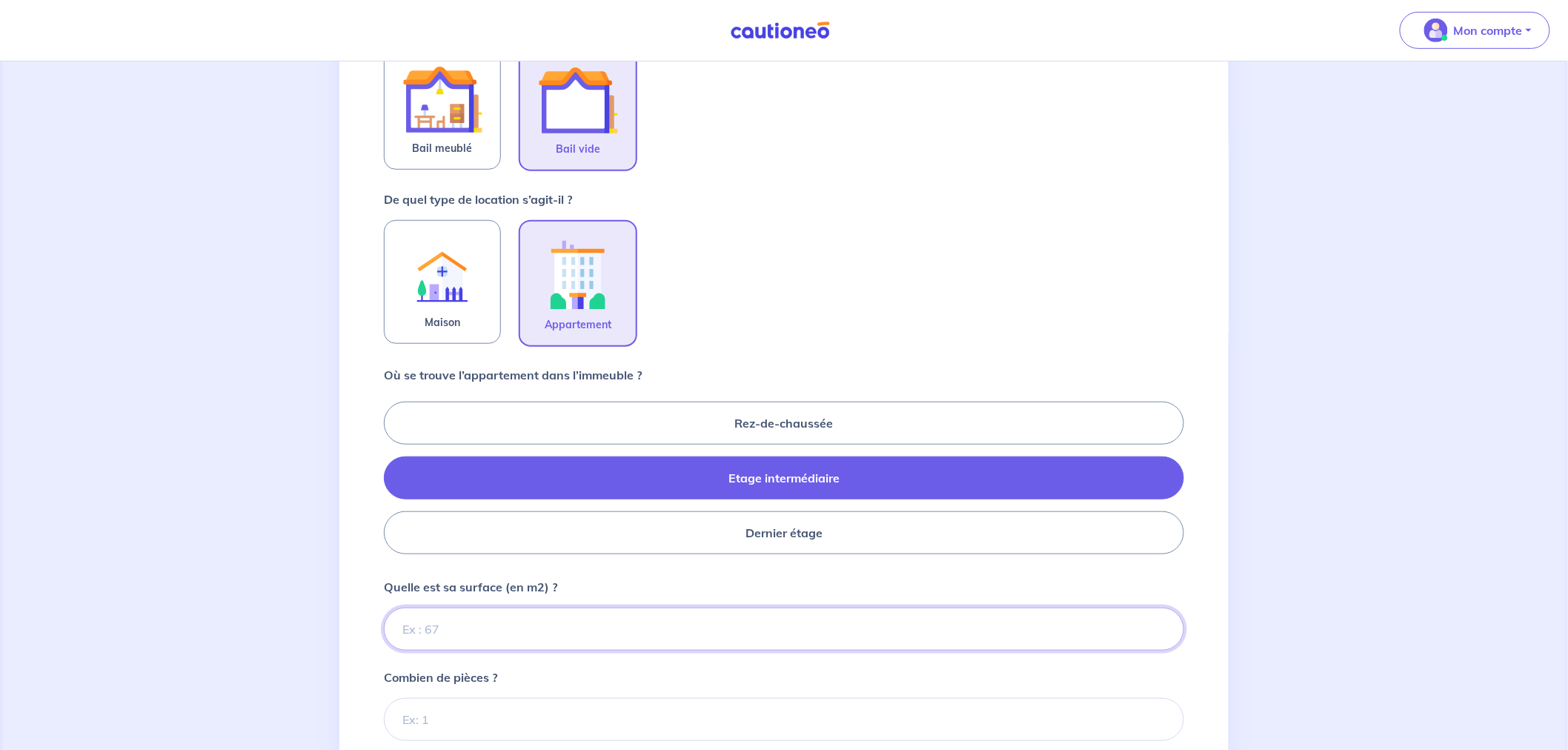
click at [532, 614] on input "Quelle est sa surface (en m2) ?" at bounding box center [784, 628] width 800 height 43
type input "83"
drag, startPoint x: 547, startPoint y: 741, endPoint x: 538, endPoint y: 724, distance: 19.2
click at [544, 737] on form "De quel type de bail s’agit-il ? Bail meublé Bail vide De quel type de location…" at bounding box center [784, 446] width 800 height 857
click at [537, 719] on input "Combien de pièces ?" at bounding box center [784, 719] width 800 height 43
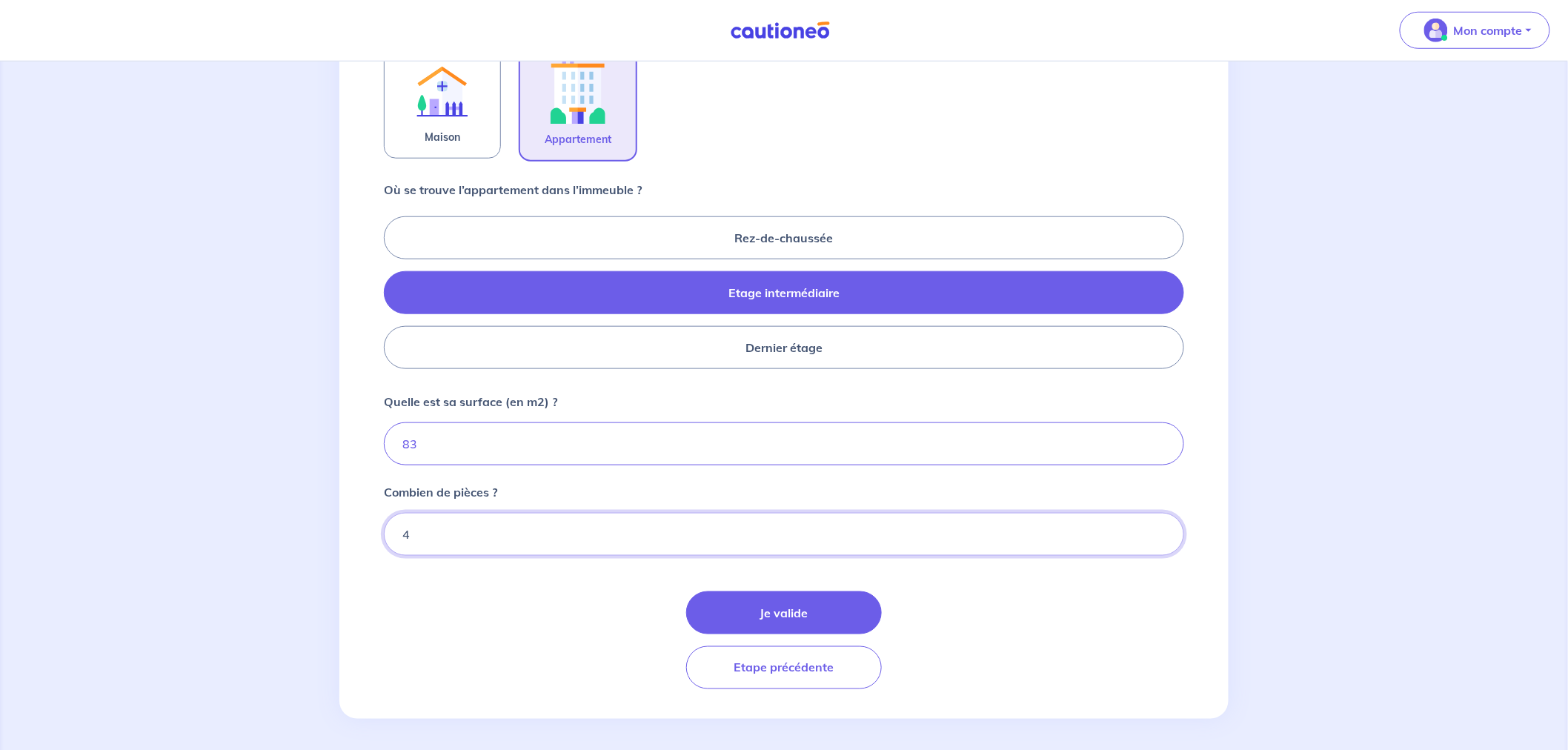
scroll to position [516, 0]
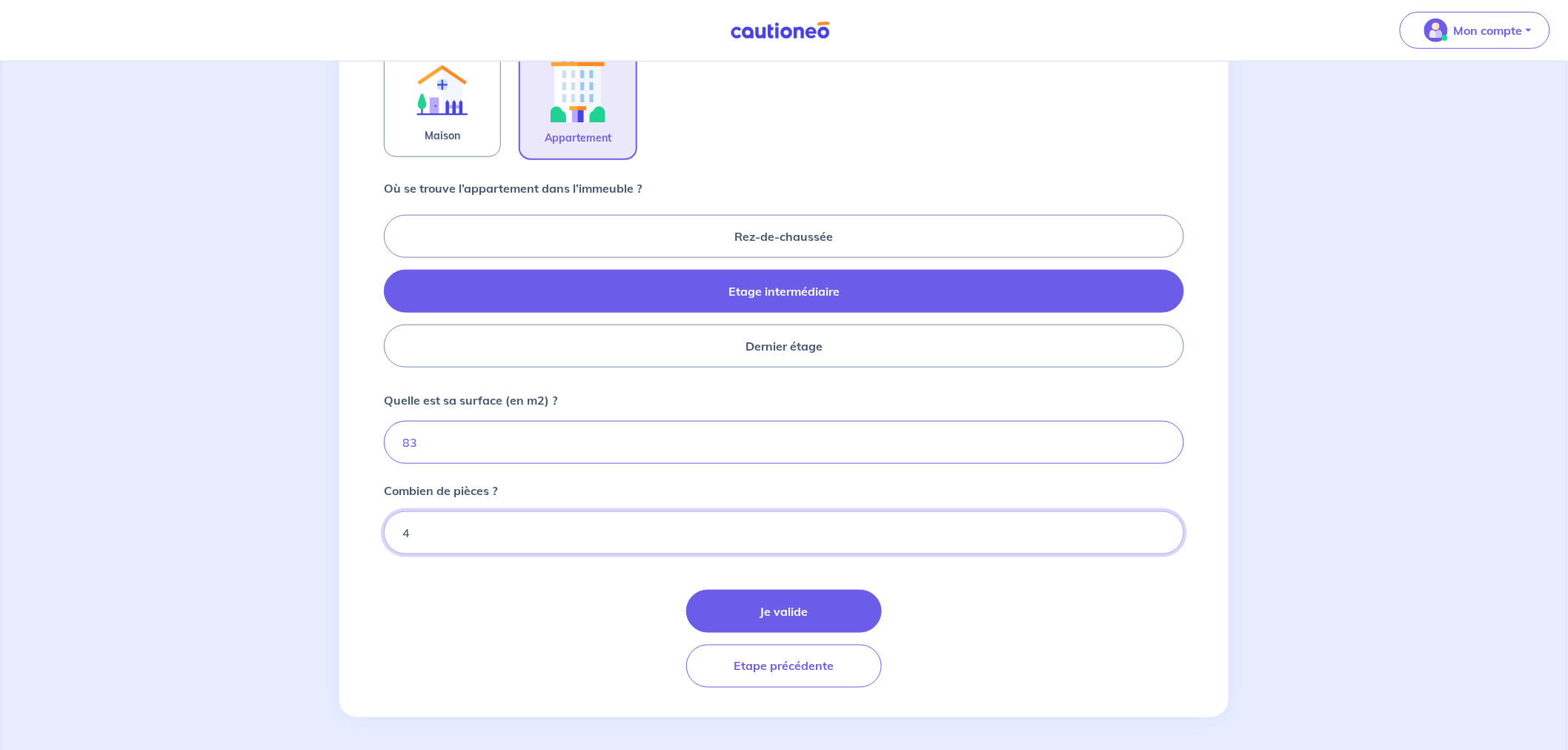
type input "4"
click at [742, 609] on button "Je valide" at bounding box center [784, 610] width 196 height 43
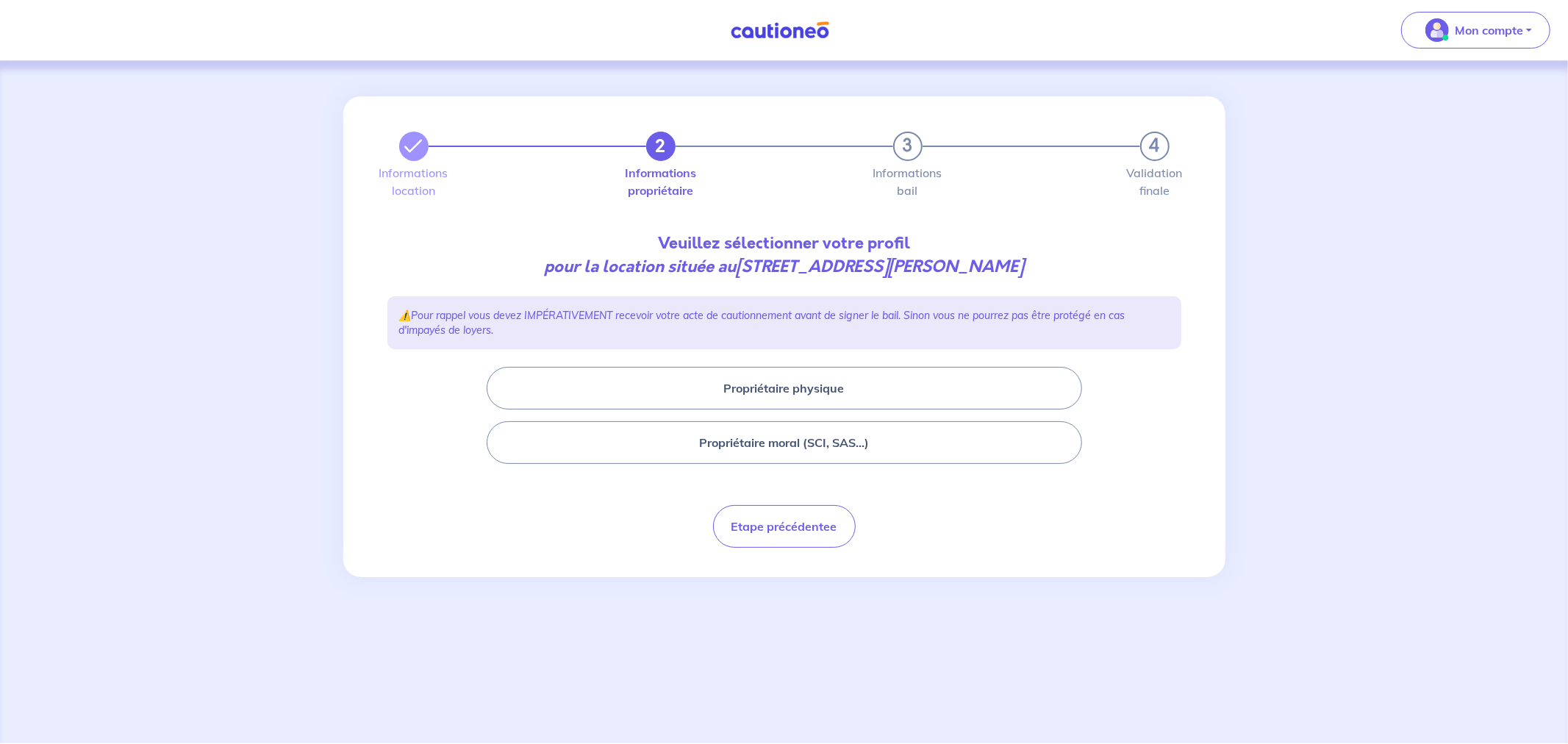
click at [789, 446] on button "Propriétaire moral (SCI, SAS...)" at bounding box center [784, 442] width 595 height 42
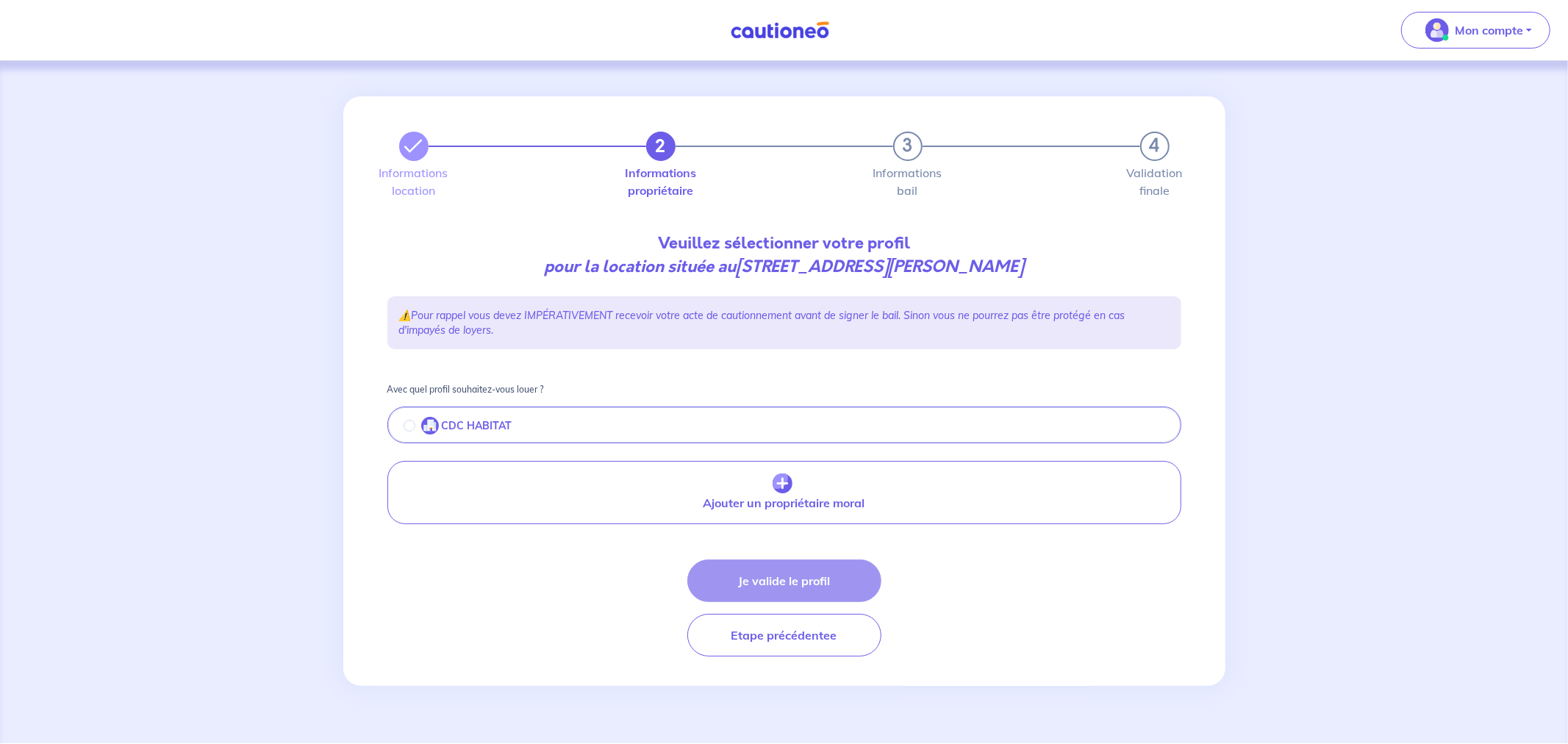
click at [403, 432] on div "CDC HABITAT" at bounding box center [458, 426] width 109 height 18
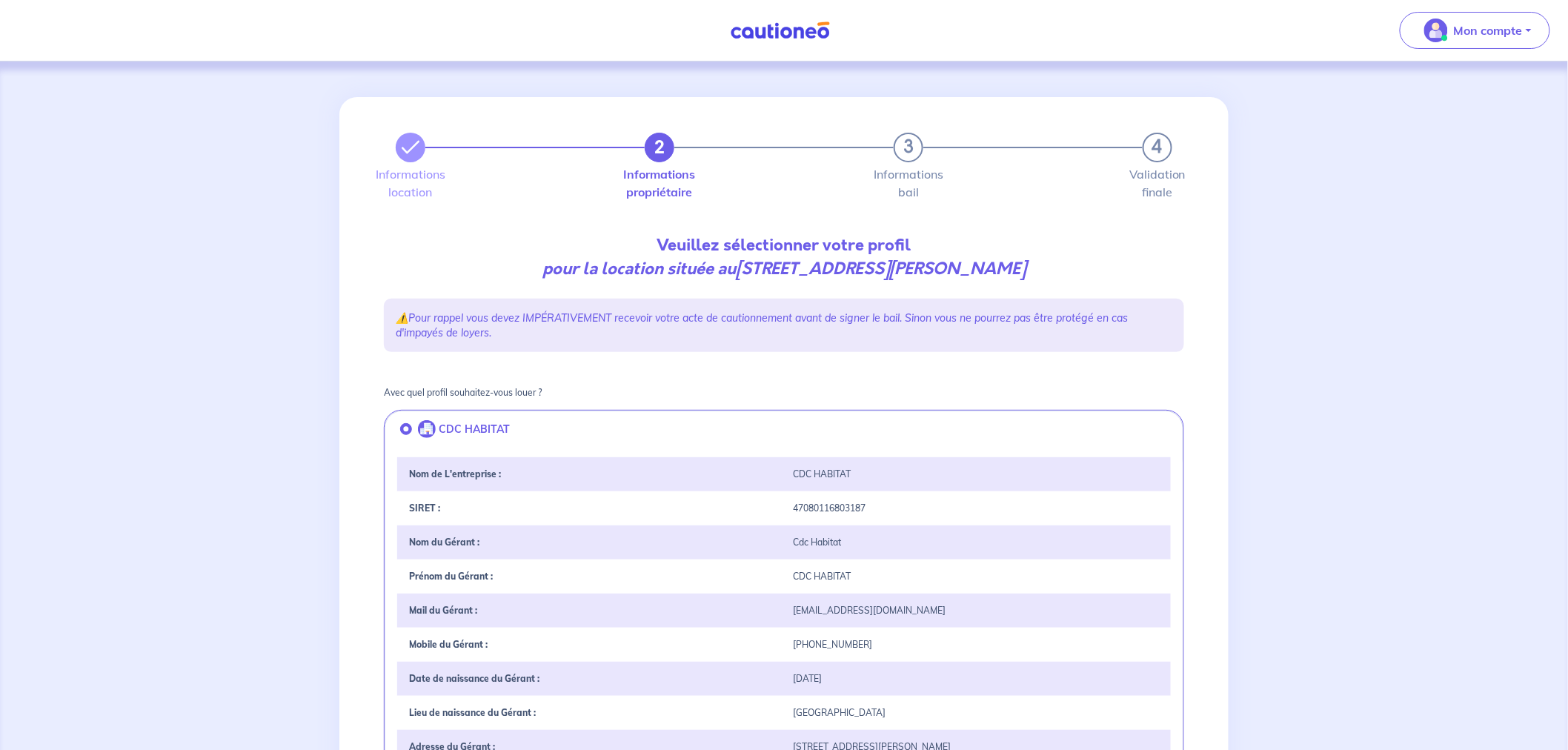
scroll to position [374, 0]
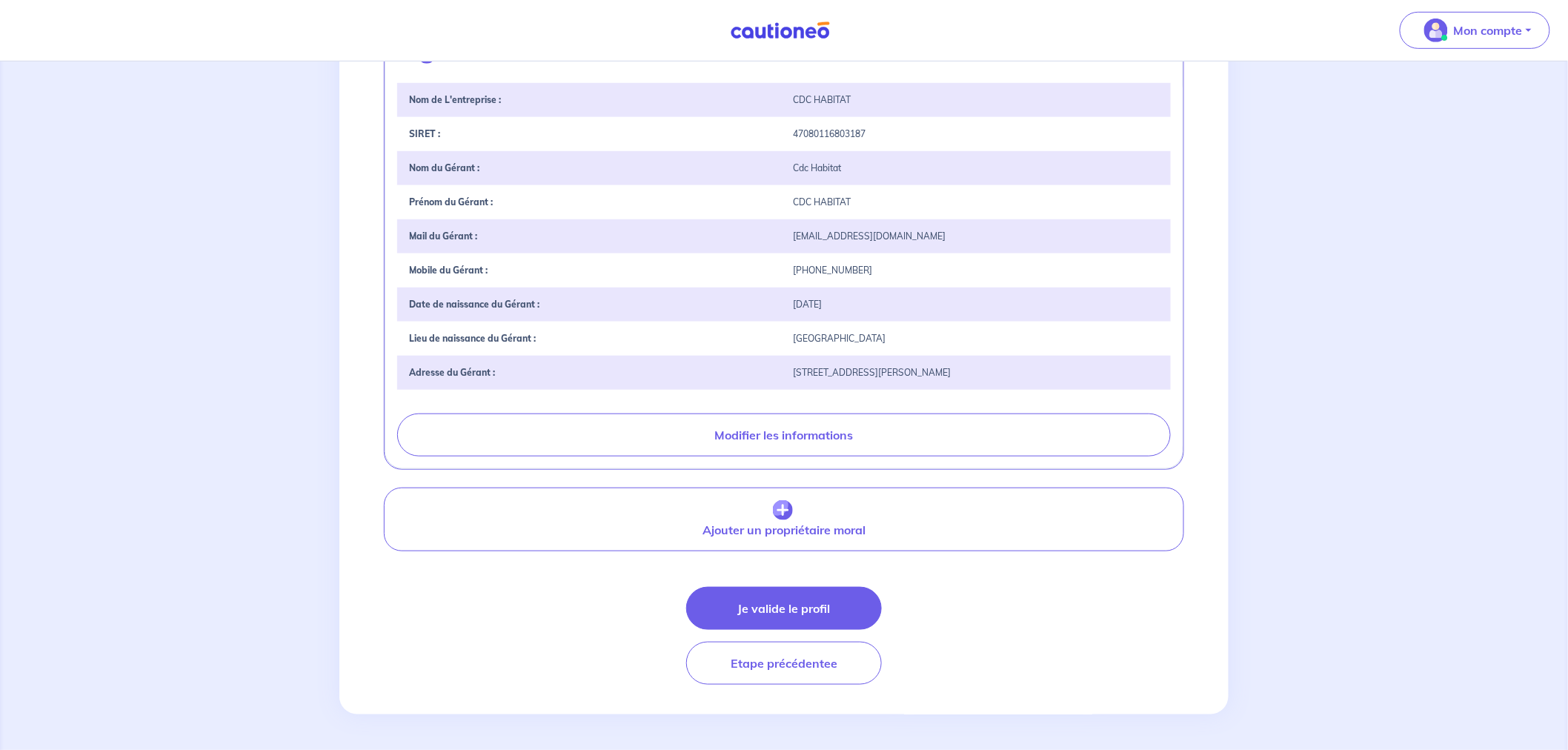
click at [781, 598] on button "Je valide le profil" at bounding box center [784, 608] width 196 height 43
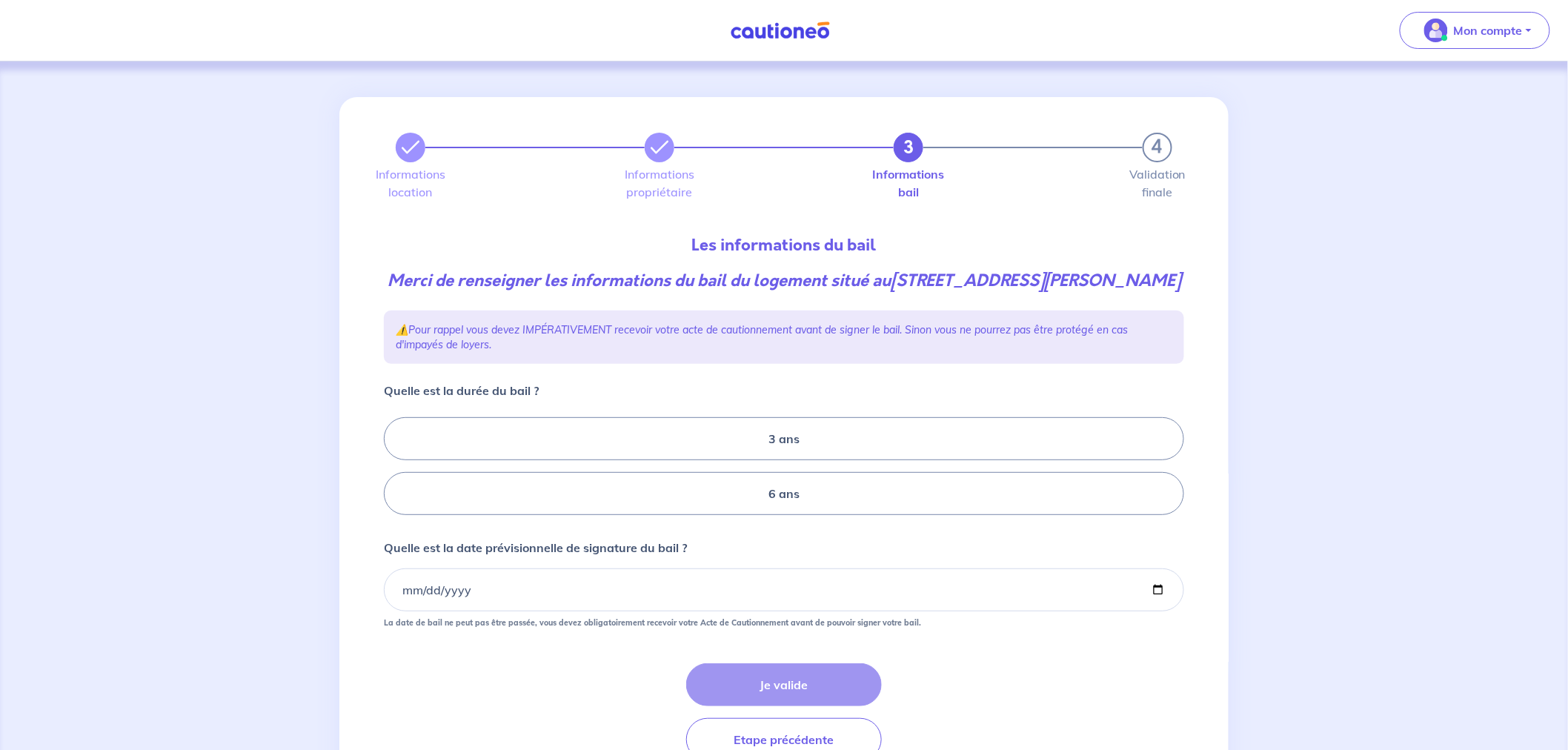
click at [778, 507] on label "6 ans" at bounding box center [784, 493] width 800 height 43
click at [394, 471] on input "6 ans" at bounding box center [388, 466] width 10 height 10
radio input "true"
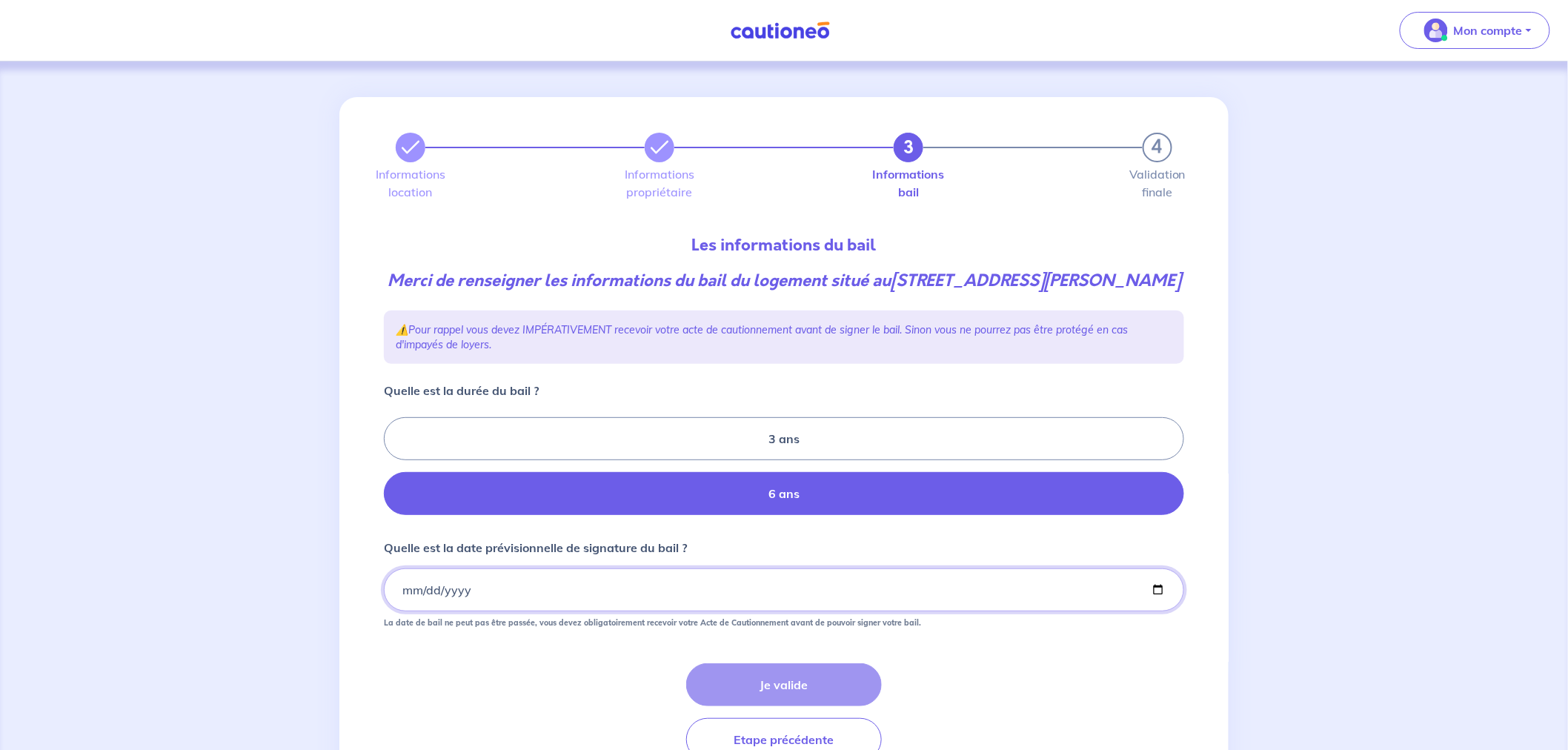
click at [396, 586] on input "Quelle est la date prévisionnelle de signature du bail ?" at bounding box center [784, 590] width 800 height 43
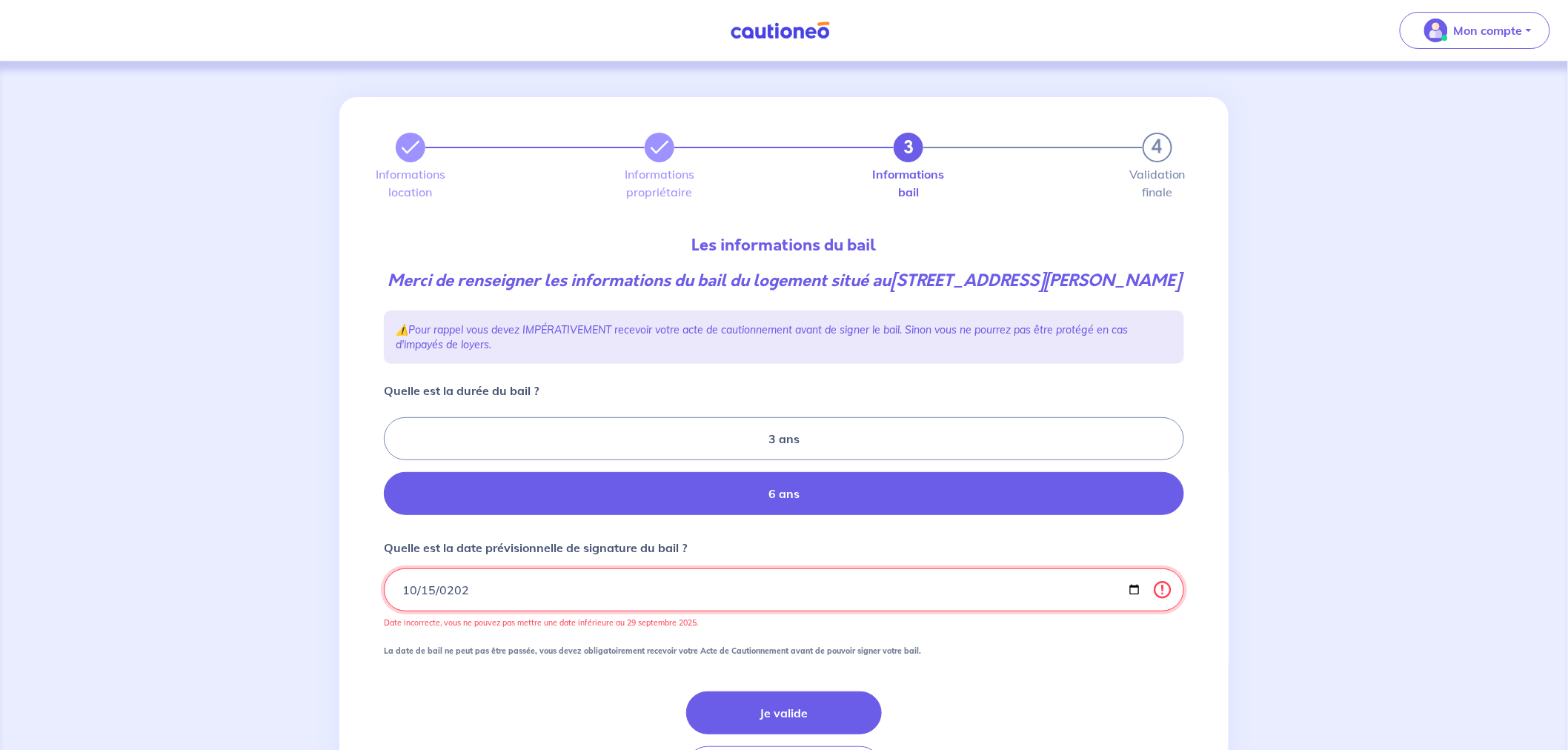
type input "2025-10-15"
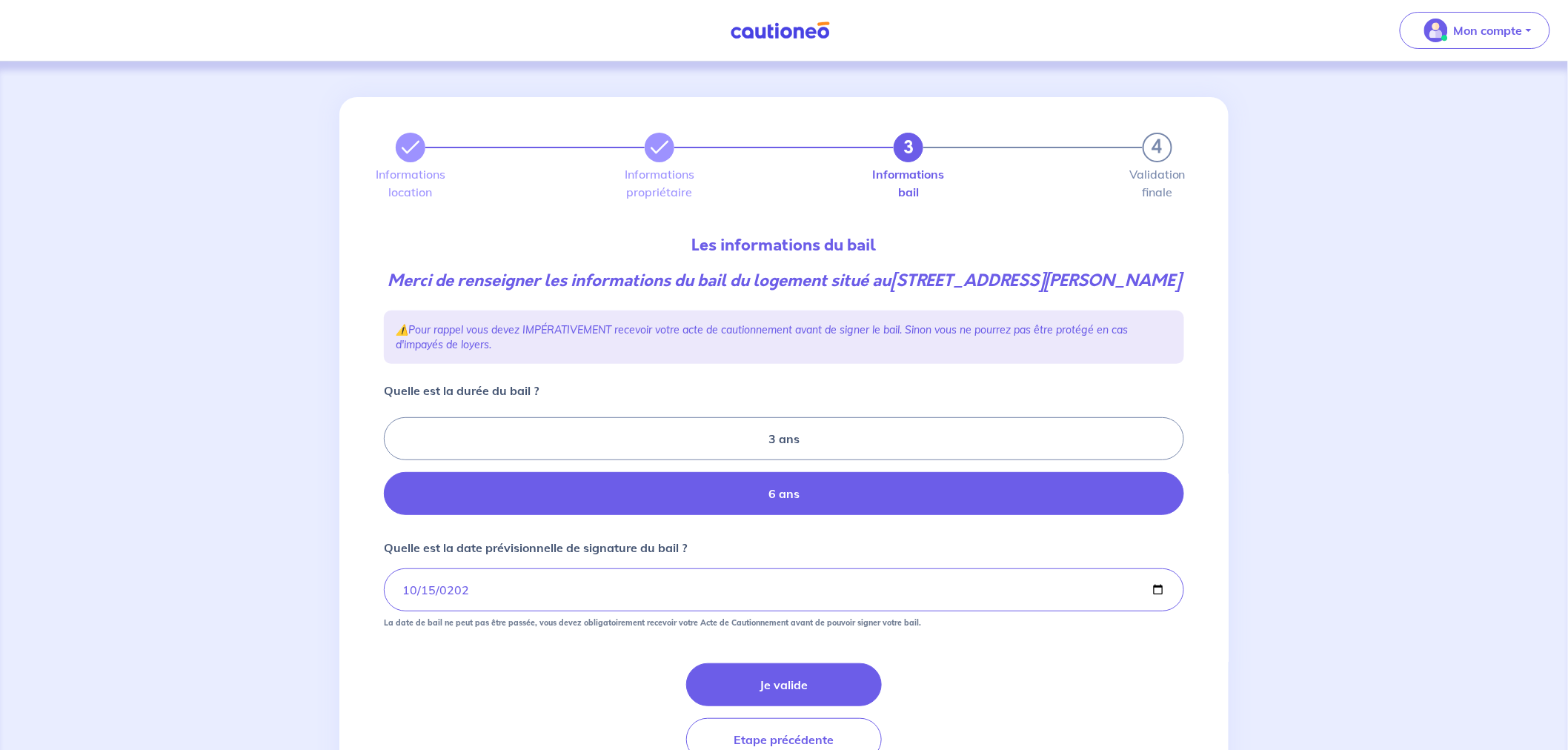
click at [765, 664] on button "Je valide" at bounding box center [784, 684] width 196 height 43
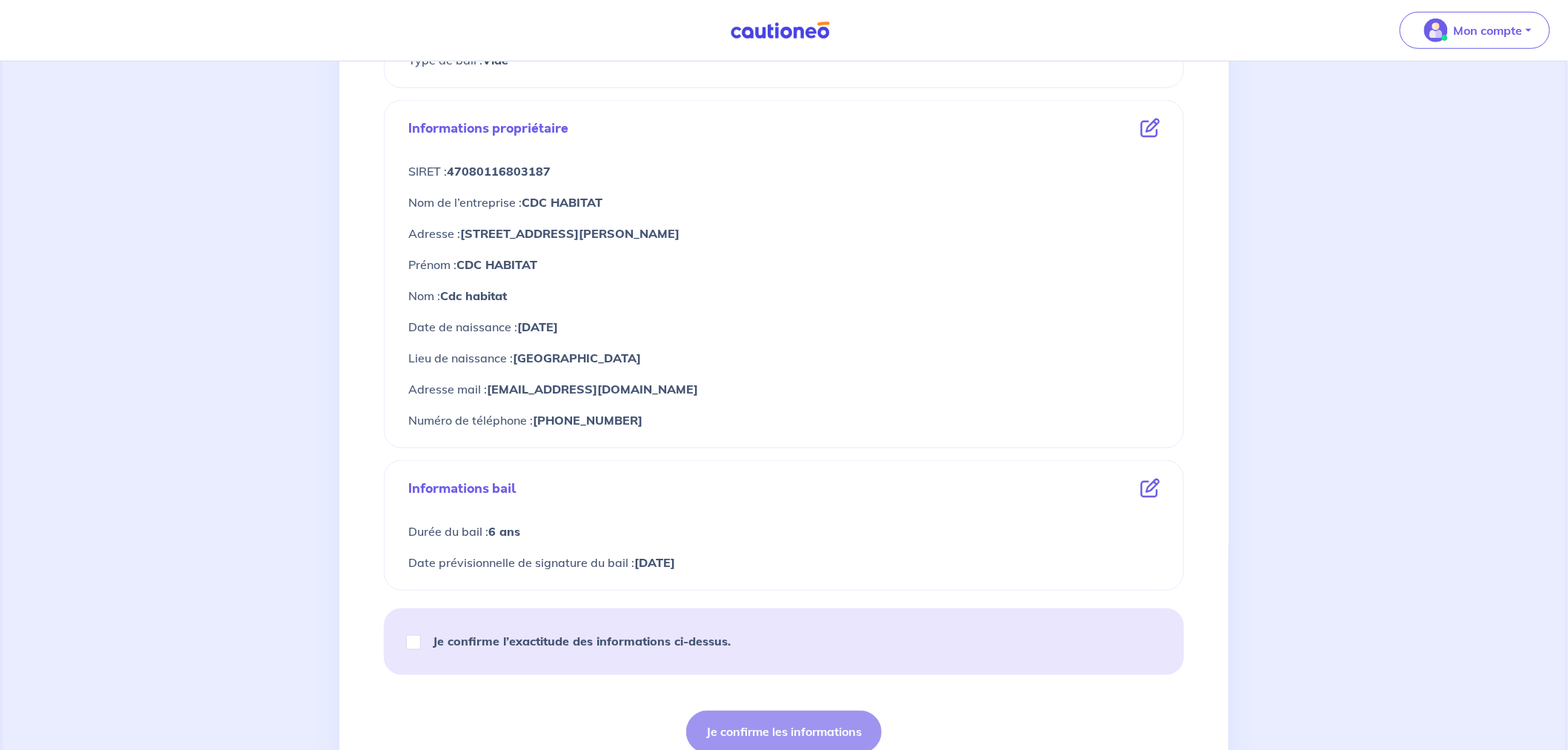
scroll to position [617, 0]
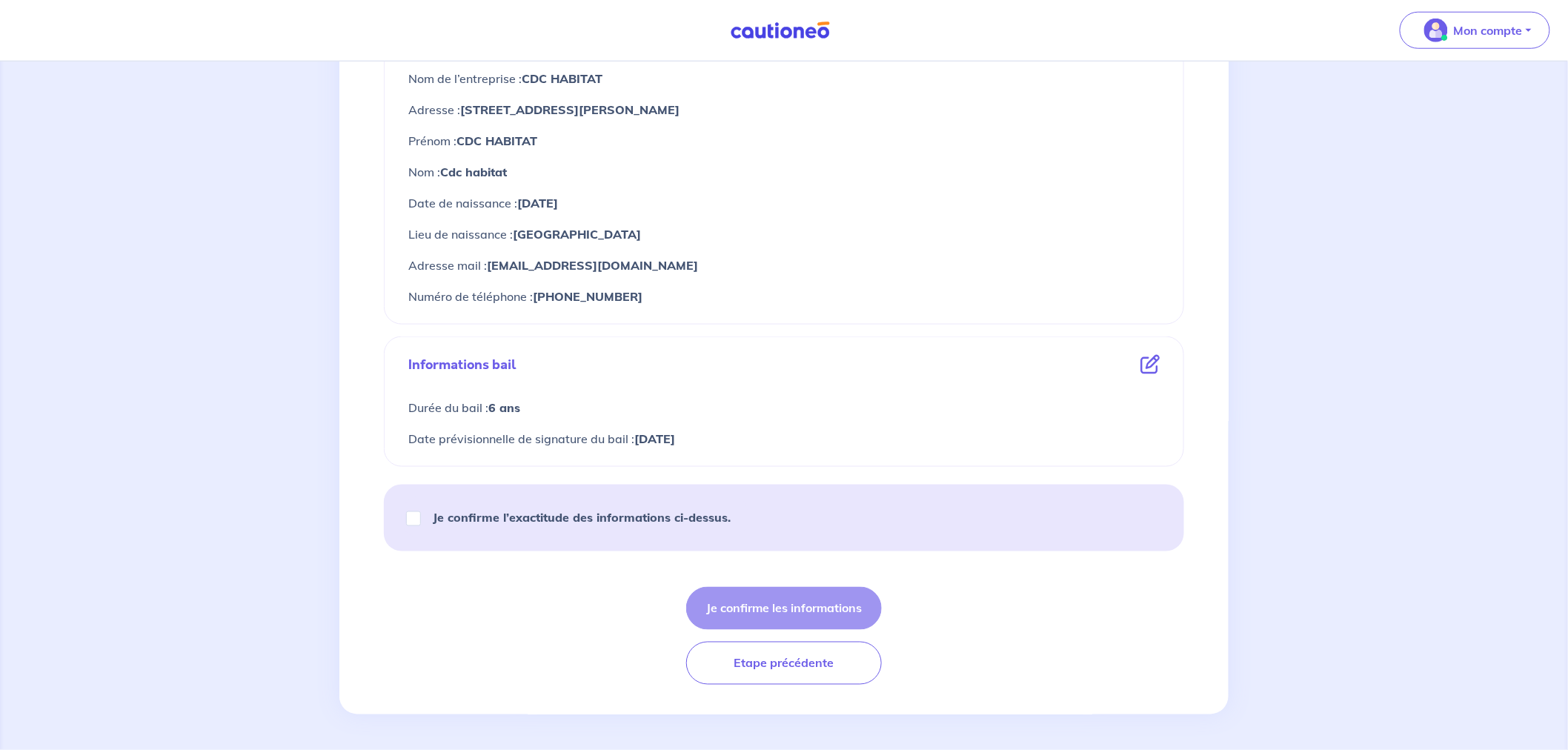
click at [605, 514] on strong "Je confirme l’exactitude des informations ci-dessus." at bounding box center [581, 518] width 298 height 15
click at [421, 514] on input "Je confirme l’exactitude des informations ci-dessus." at bounding box center [413, 519] width 15 height 15
checkbox input "true"
click at [790, 595] on button "Je confirme les informations" at bounding box center [784, 608] width 196 height 43
